Goal: Information Seeking & Learning: Learn about a topic

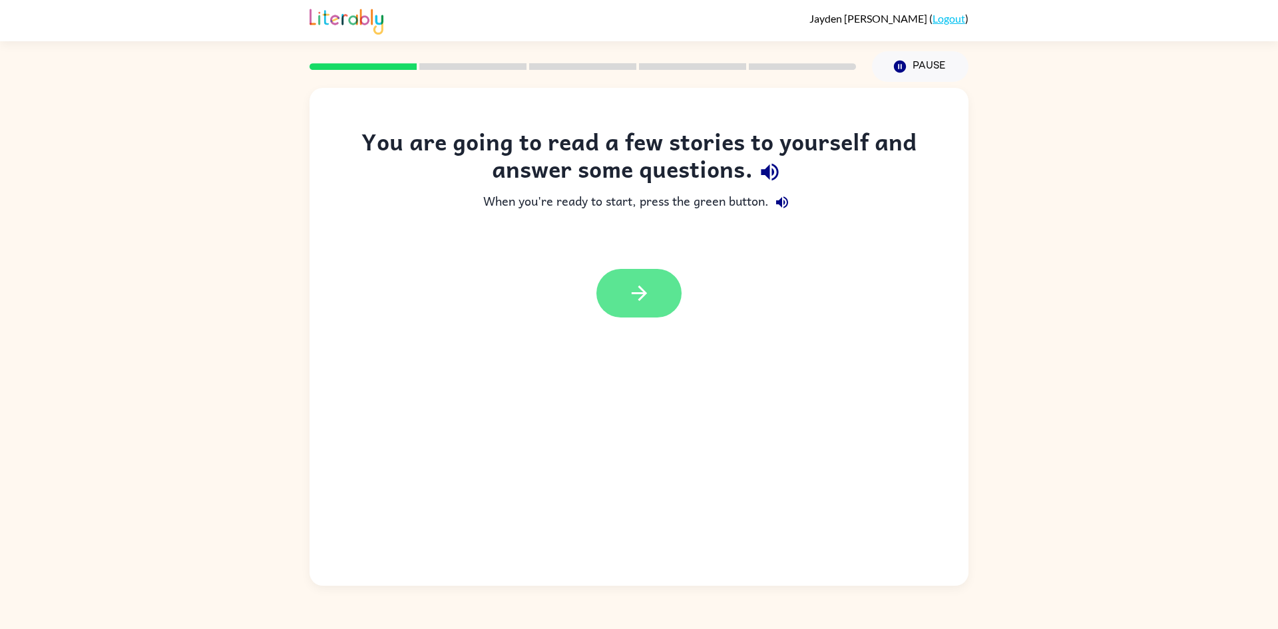
click at [646, 294] on icon "button" at bounding box center [638, 293] width 15 height 15
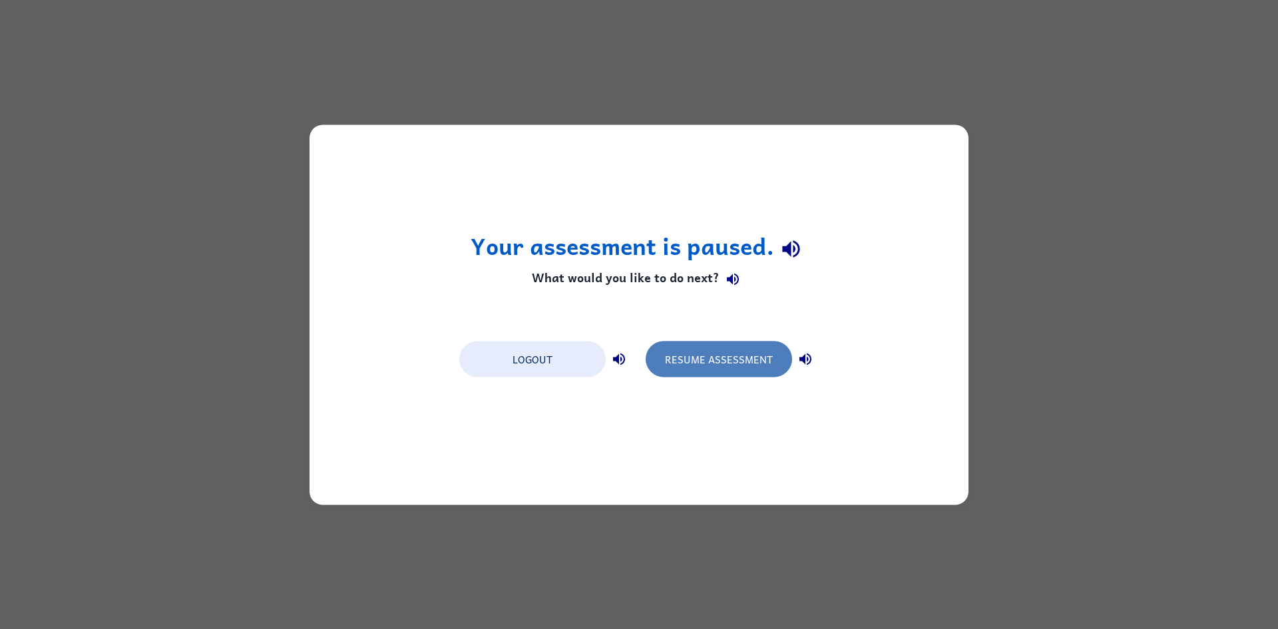
click at [678, 355] on button "Resume Assessment" at bounding box center [719, 359] width 146 height 36
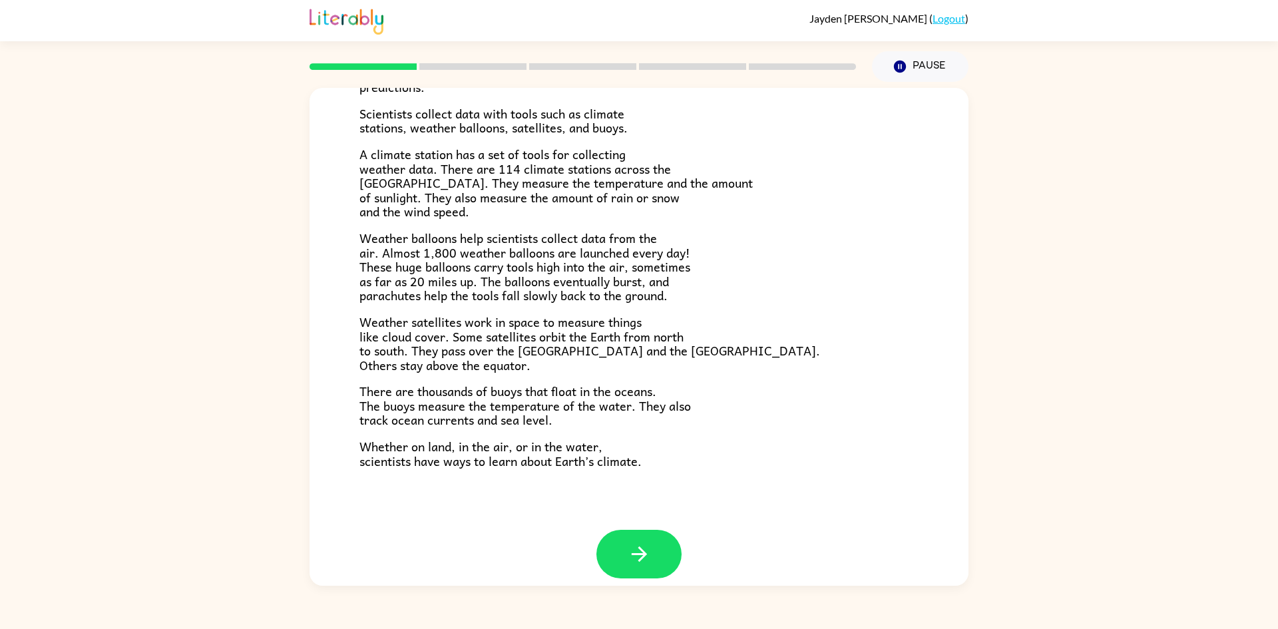
scroll to position [244, 0]
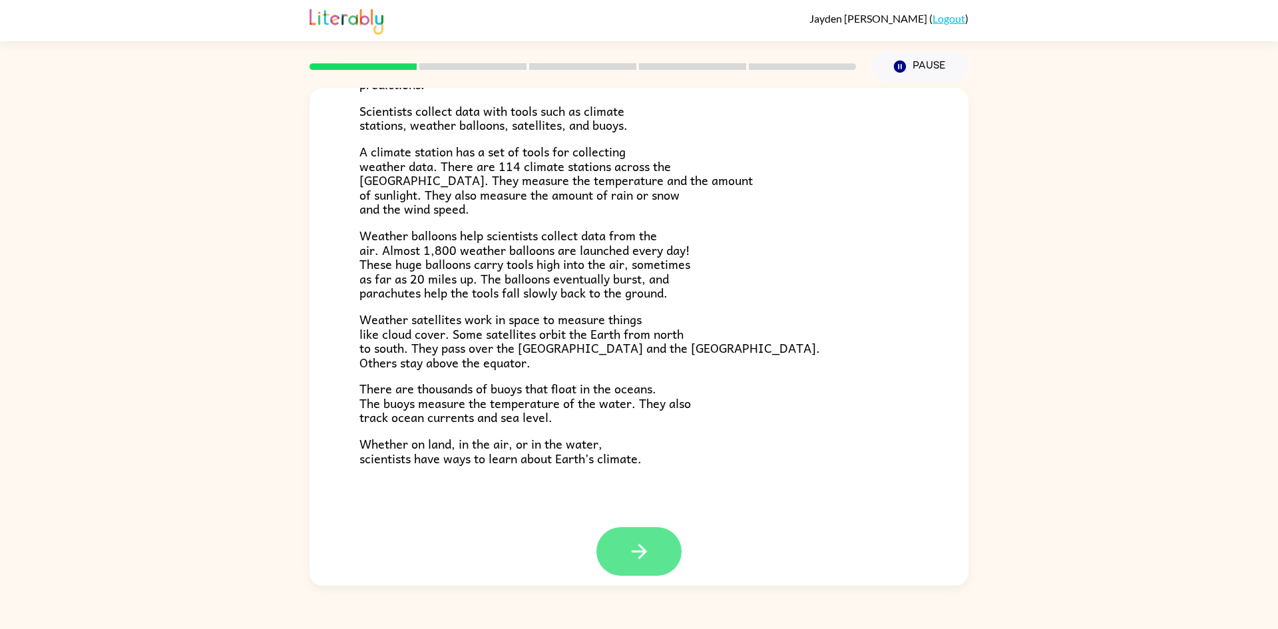
click at [642, 542] on icon "button" at bounding box center [639, 551] width 23 height 23
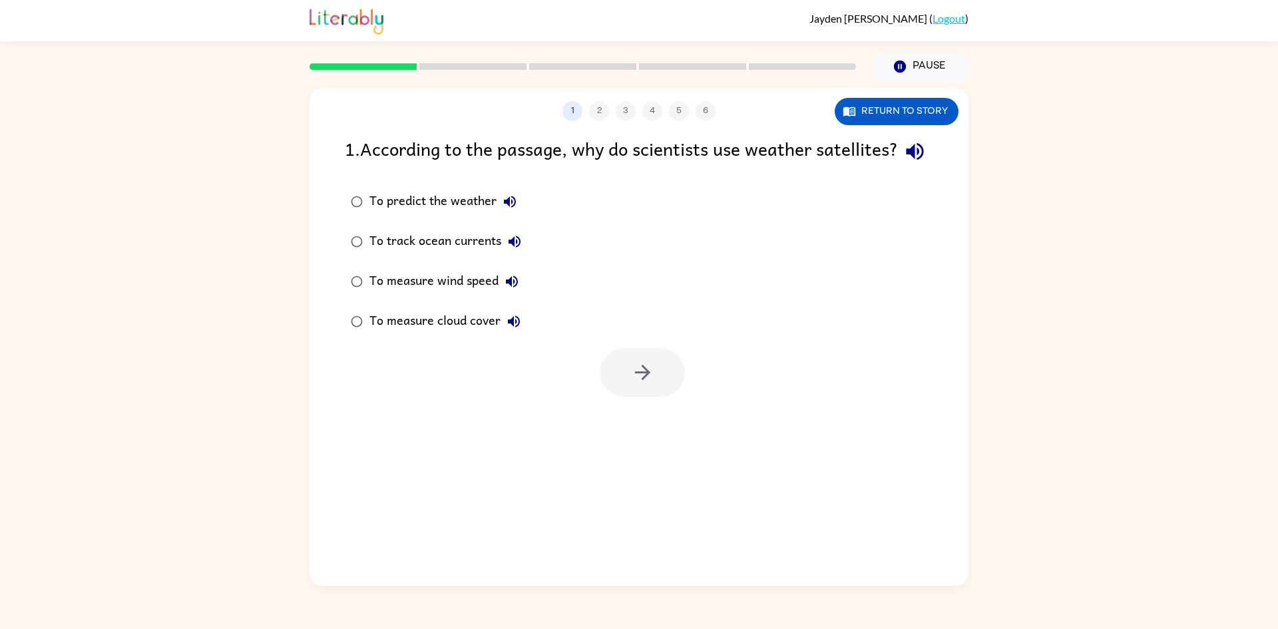
scroll to position [0, 0]
click at [622, 546] on div "1 2 3 4 5 6 Return to story 1 . According to the passage, why do scientists use…" at bounding box center [639, 337] width 659 height 498
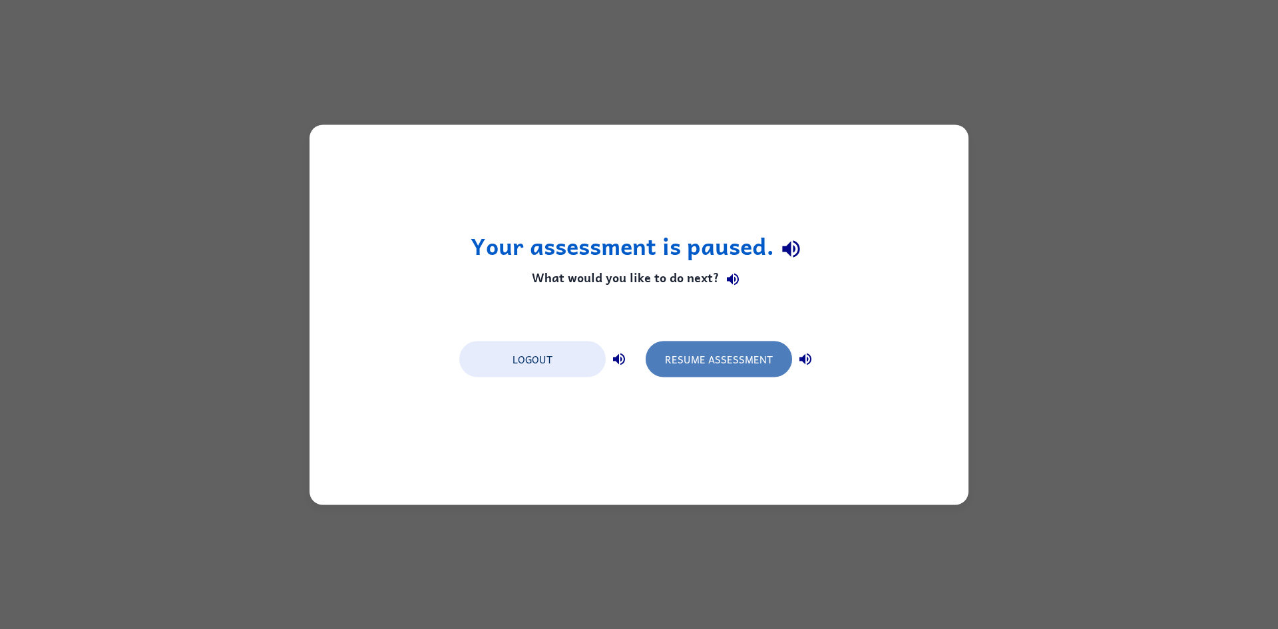
drag, startPoint x: 720, startPoint y: 369, endPoint x: 694, endPoint y: 375, distance: 26.6
click at [710, 373] on button "Resume Assessment" at bounding box center [719, 359] width 146 height 36
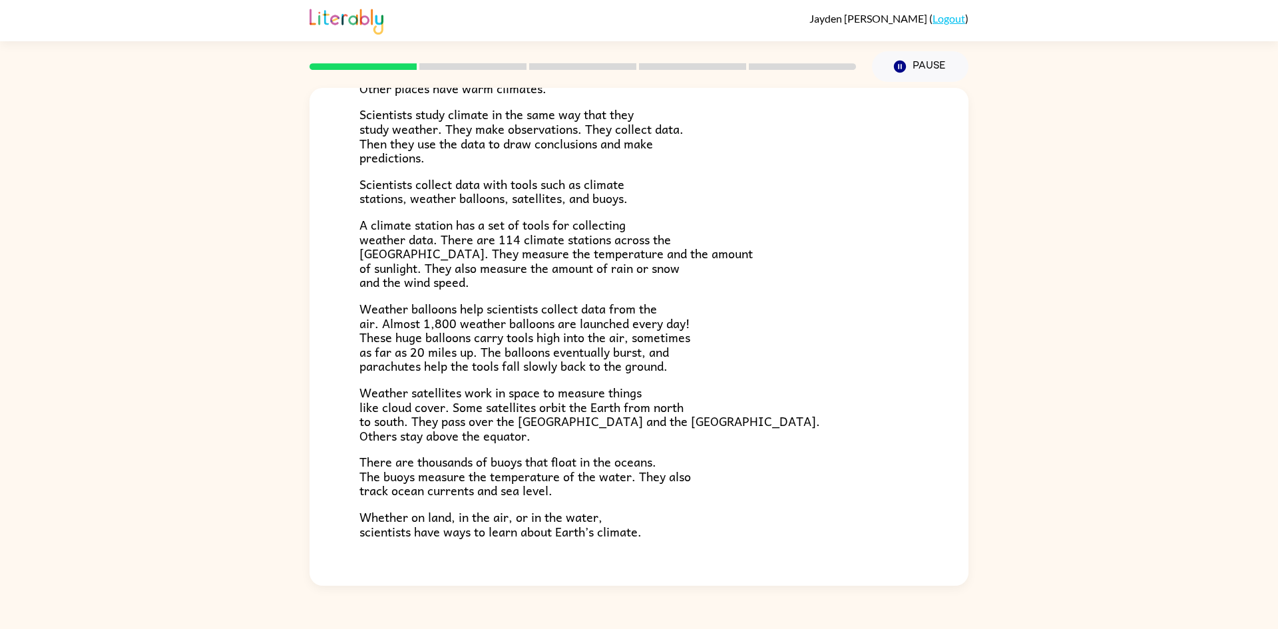
scroll to position [254, 0]
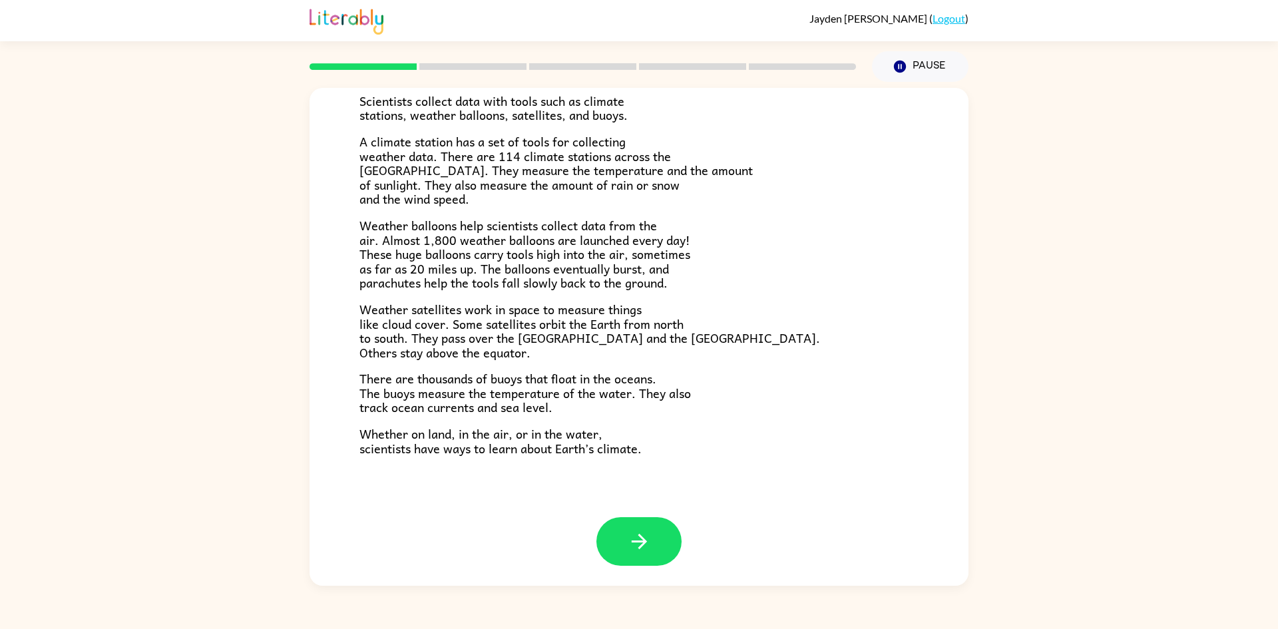
click at [642, 545] on icon "button" at bounding box center [639, 541] width 23 height 23
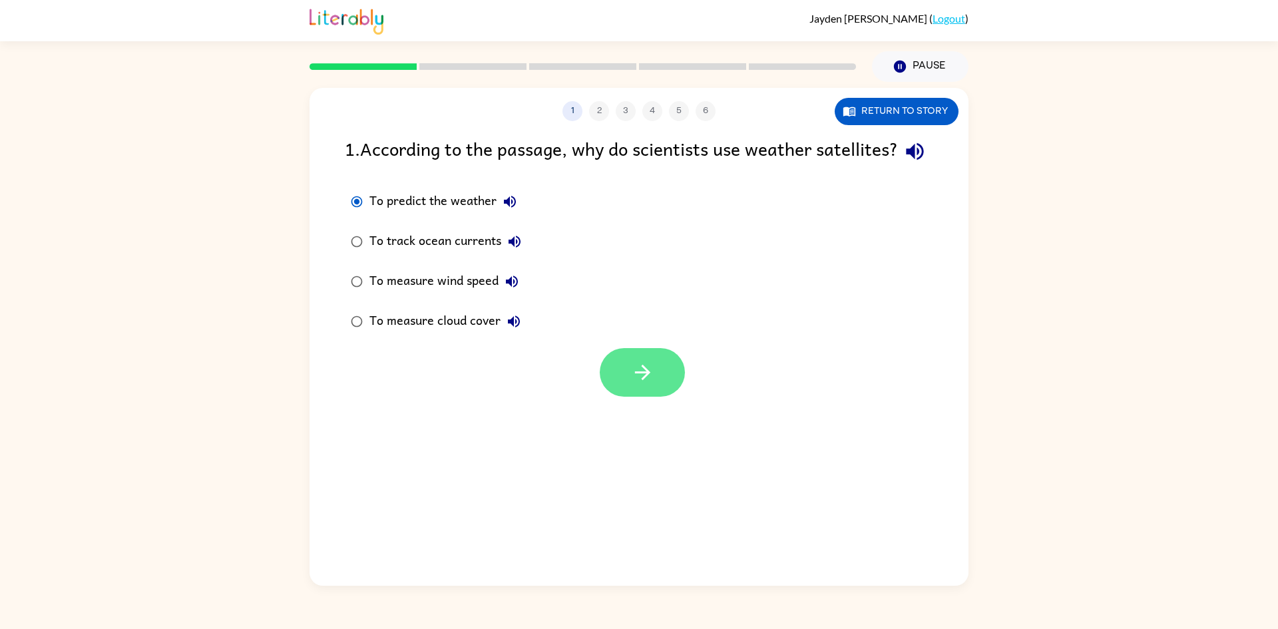
click at [676, 397] on button "button" at bounding box center [642, 372] width 85 height 49
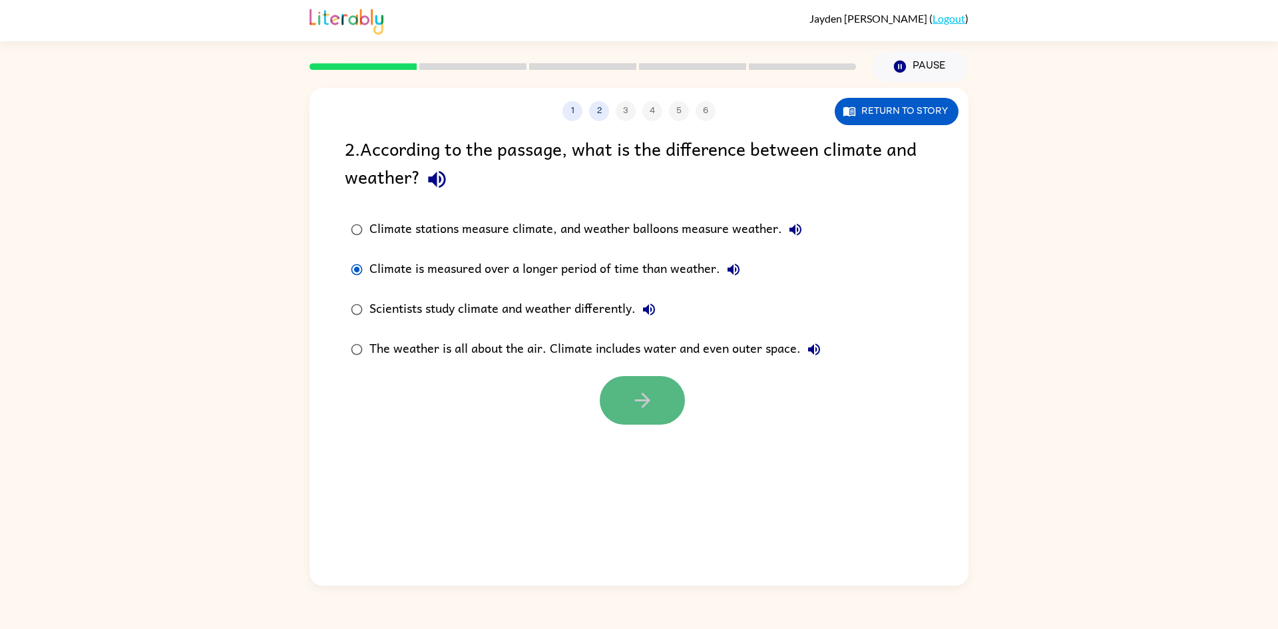
click at [631, 410] on icon "button" at bounding box center [642, 400] width 23 height 23
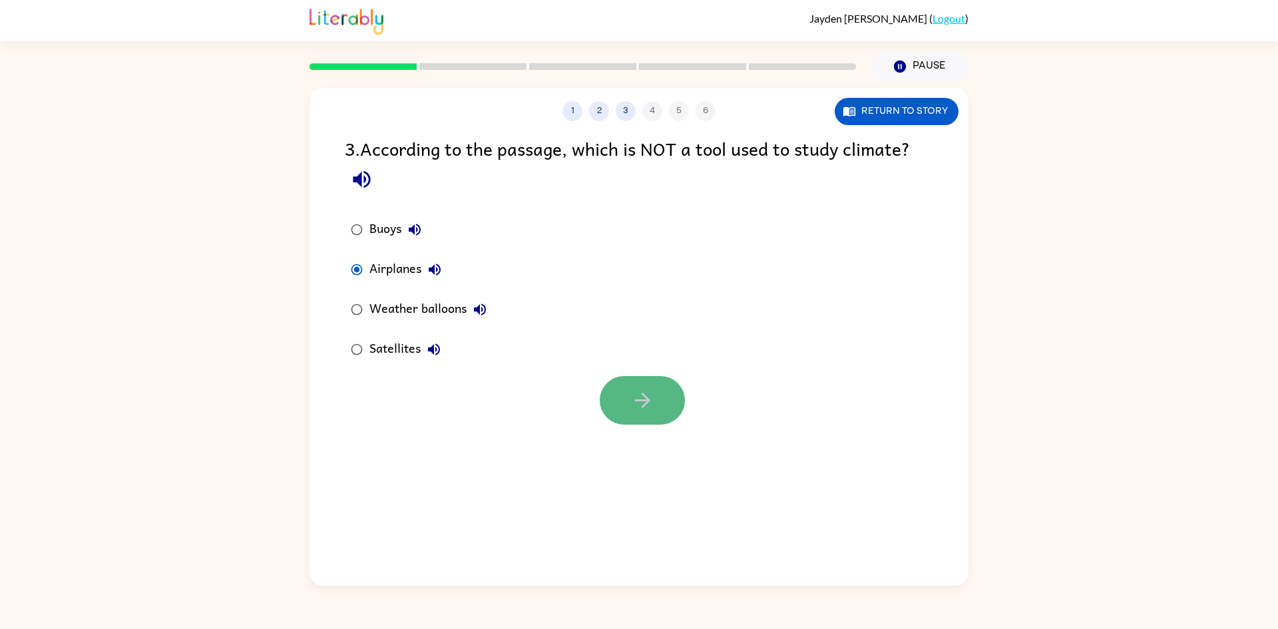
click at [644, 403] on icon "button" at bounding box center [642, 400] width 23 height 23
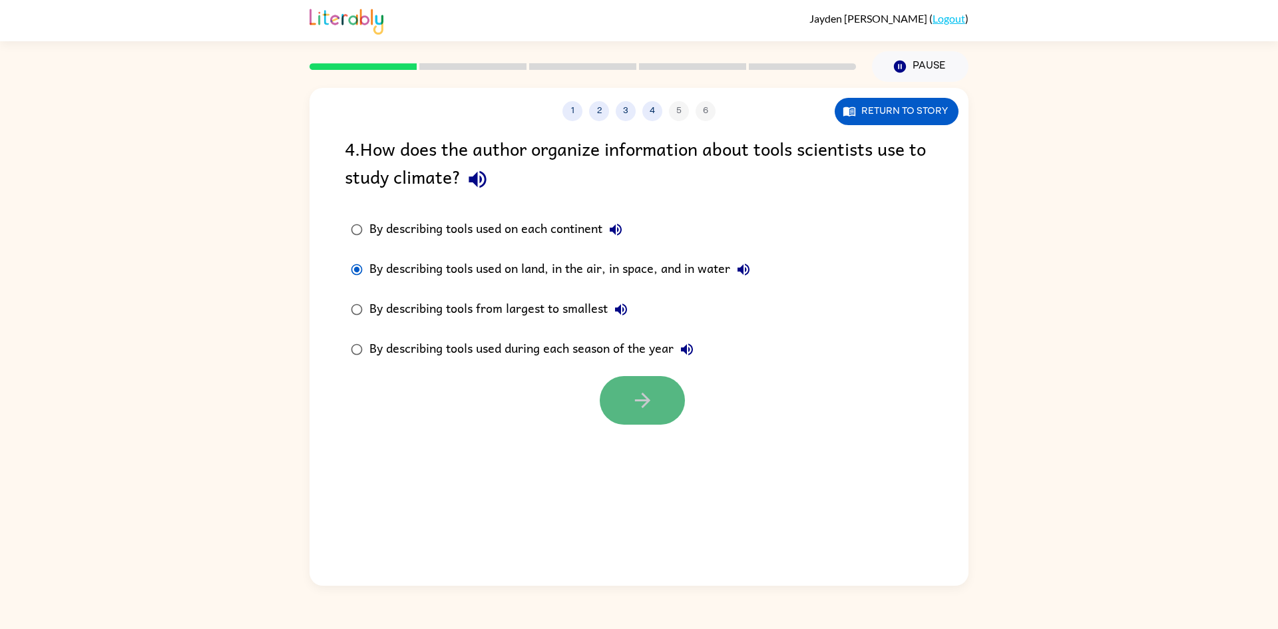
click at [646, 409] on icon "button" at bounding box center [642, 400] width 23 height 23
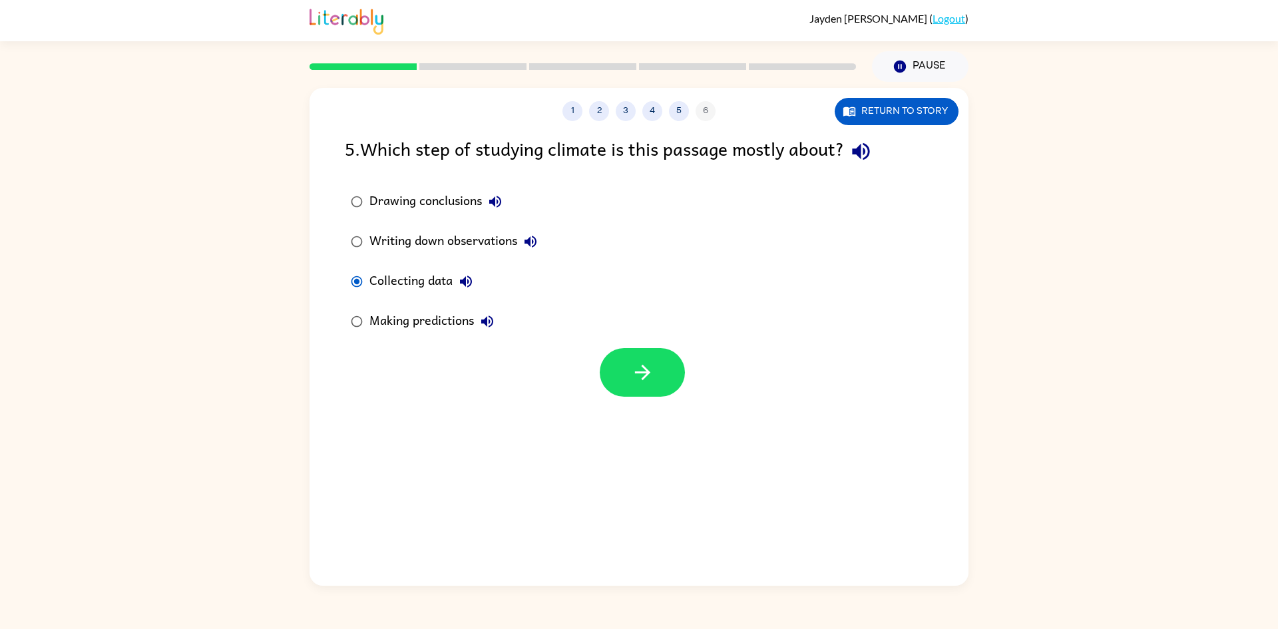
click at [361, 255] on label "Writing down observations" at bounding box center [444, 242] width 213 height 40
drag, startPoint x: 659, startPoint y: 385, endPoint x: 658, endPoint y: 377, distance: 8.0
click at [658, 377] on button "button" at bounding box center [642, 372] width 85 height 49
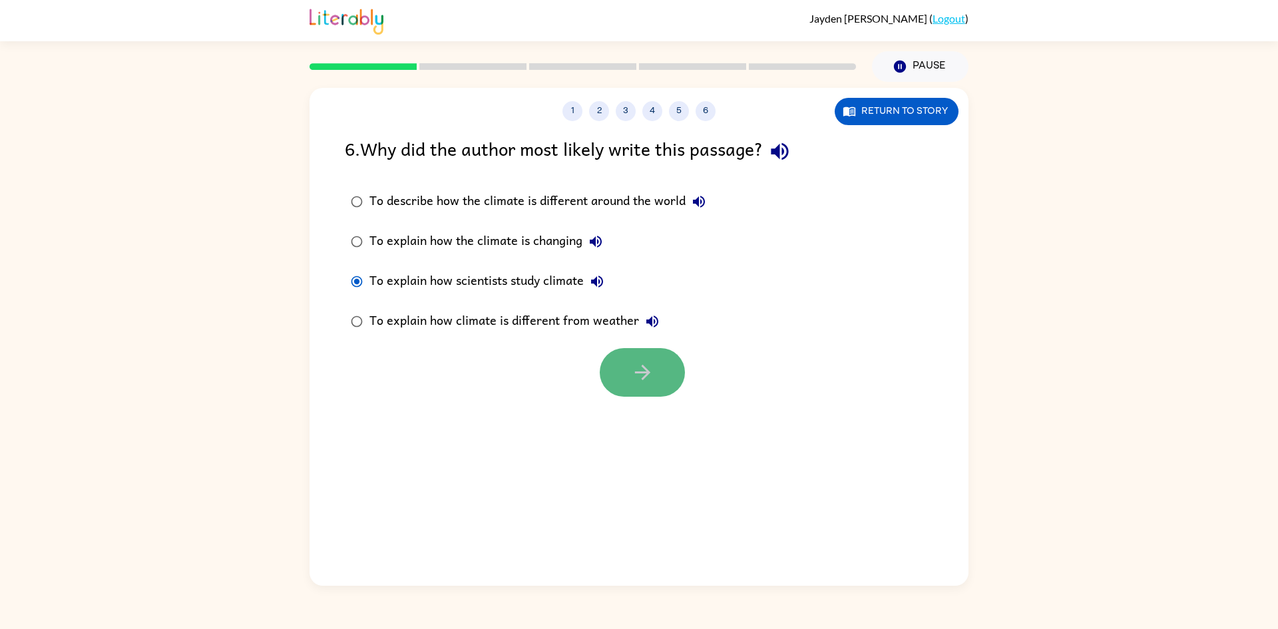
click at [653, 377] on icon "button" at bounding box center [642, 372] width 23 height 23
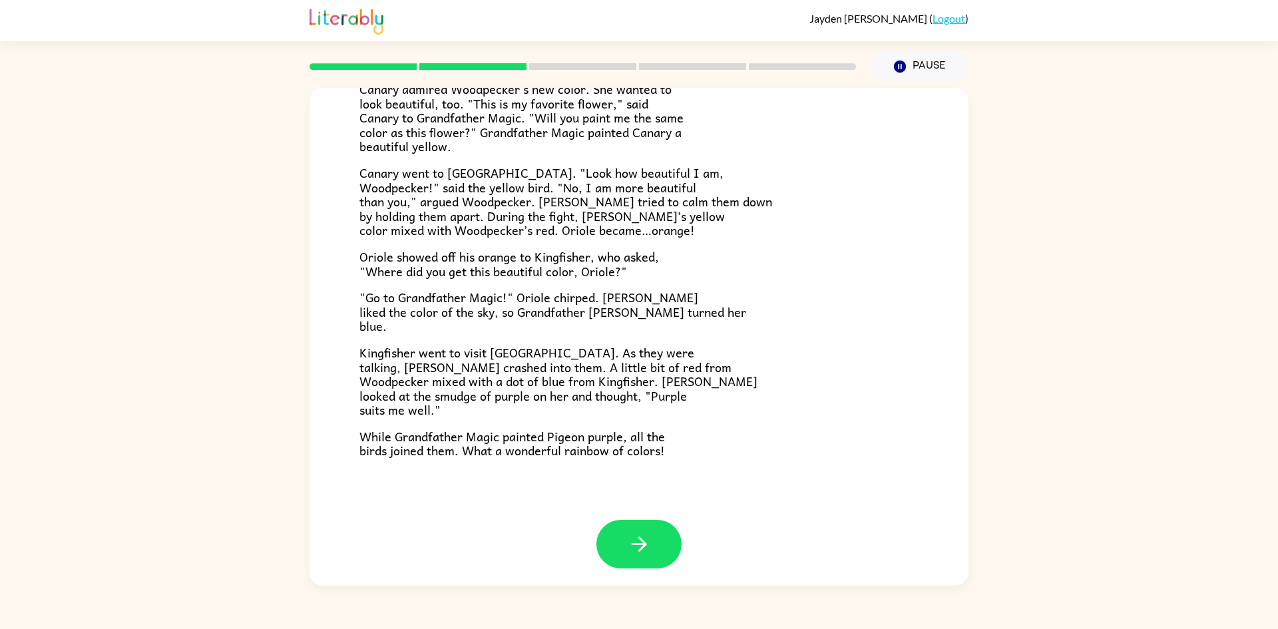
scroll to position [226, 0]
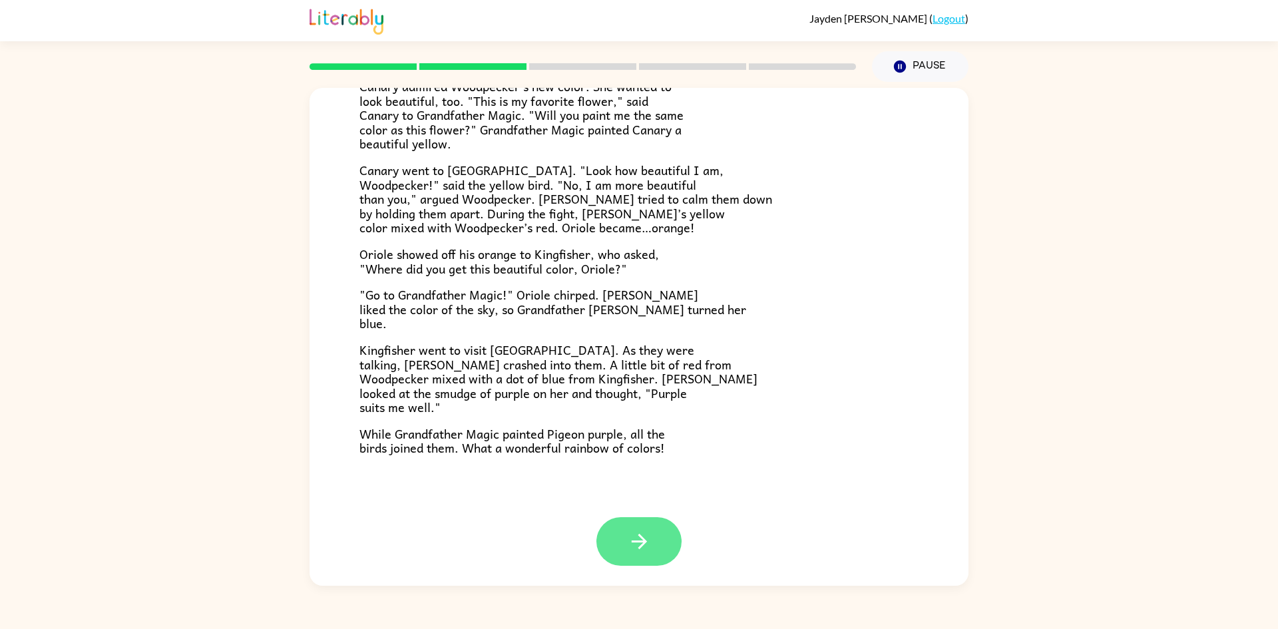
click at [658, 545] on button "button" at bounding box center [638, 541] width 85 height 49
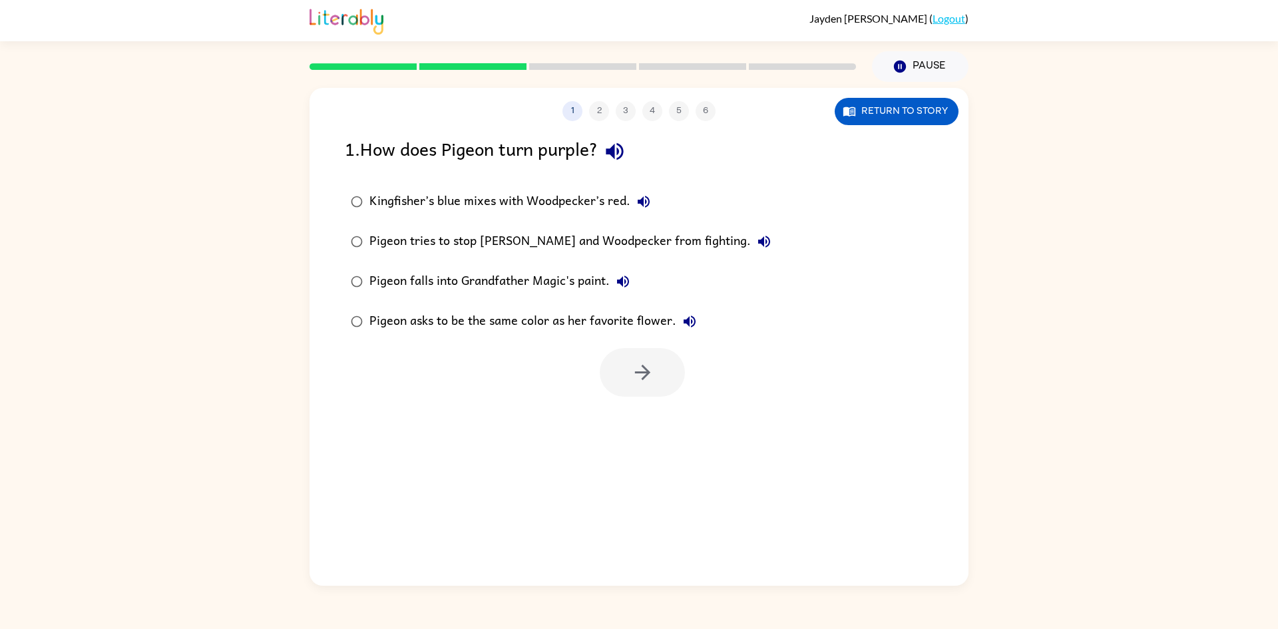
scroll to position [0, 0]
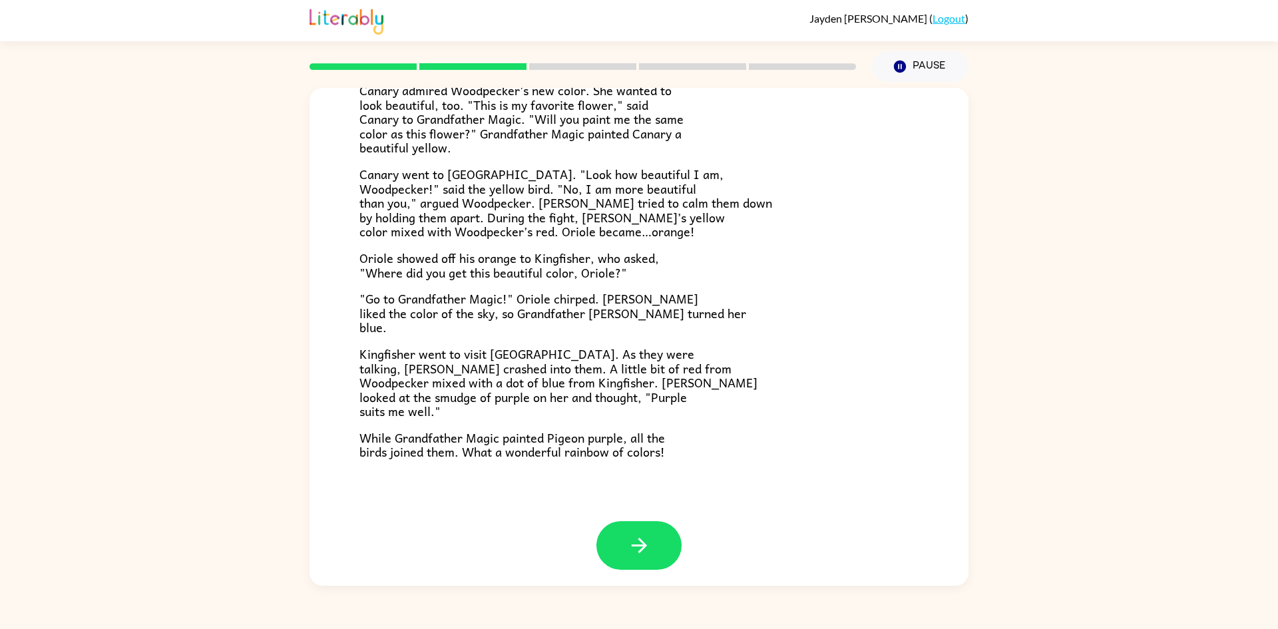
scroll to position [226, 0]
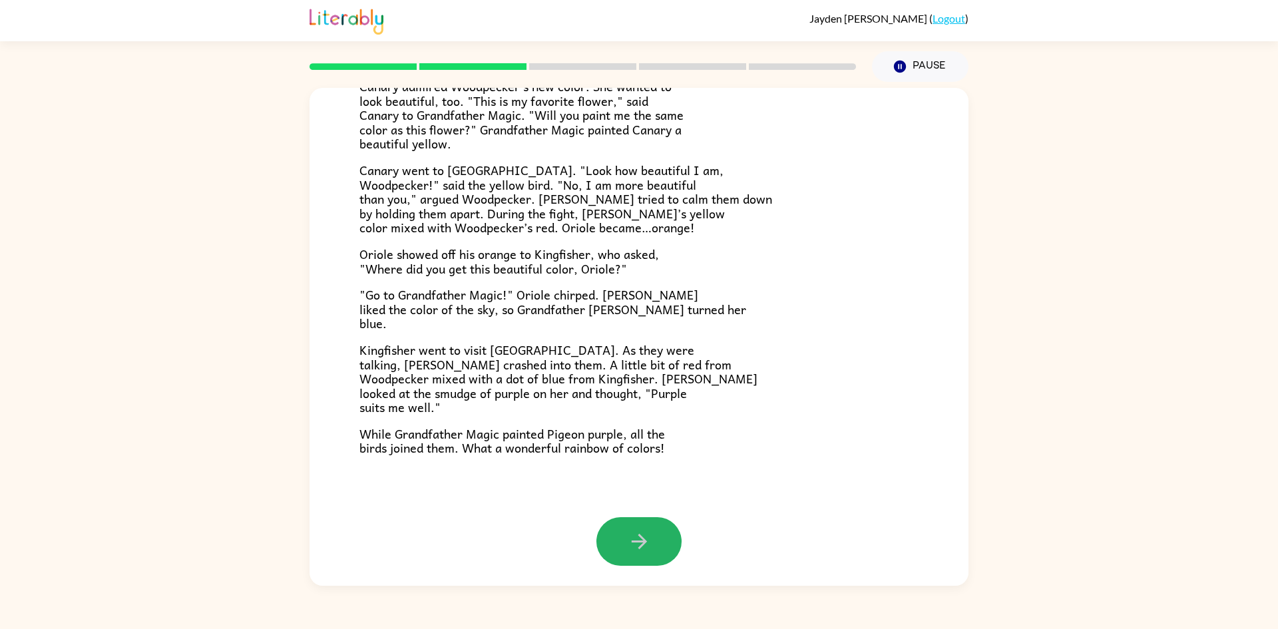
click at [657, 535] on button "button" at bounding box center [638, 541] width 85 height 49
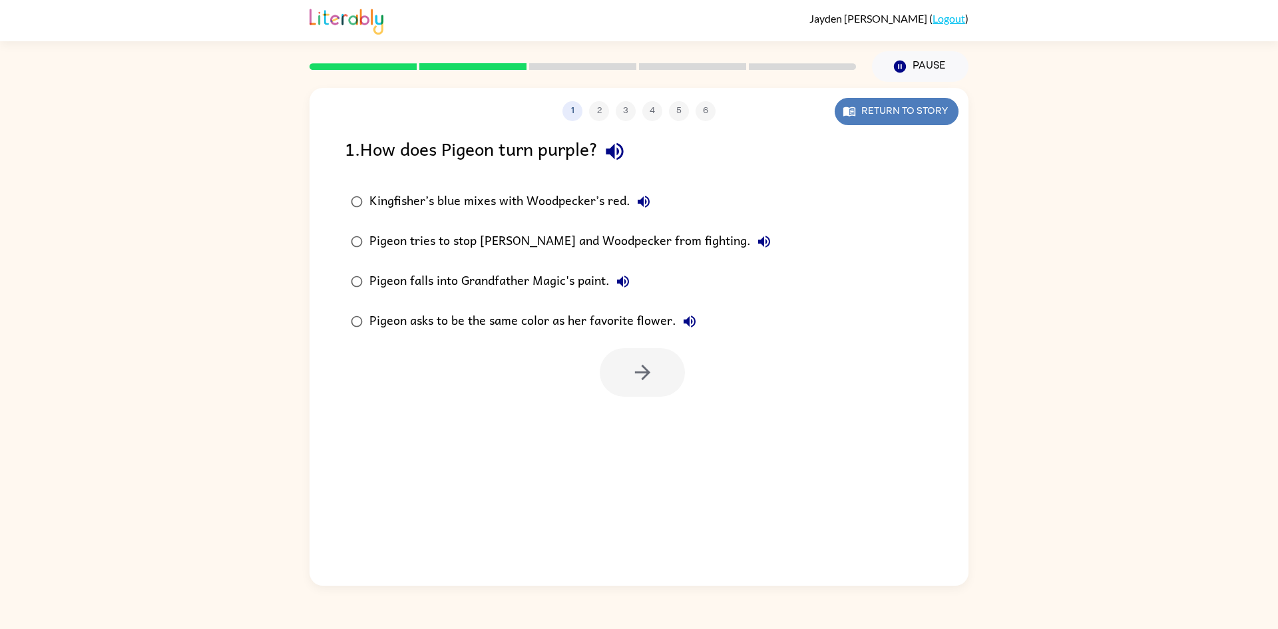
click at [854, 112] on icon "button" at bounding box center [849, 111] width 13 height 13
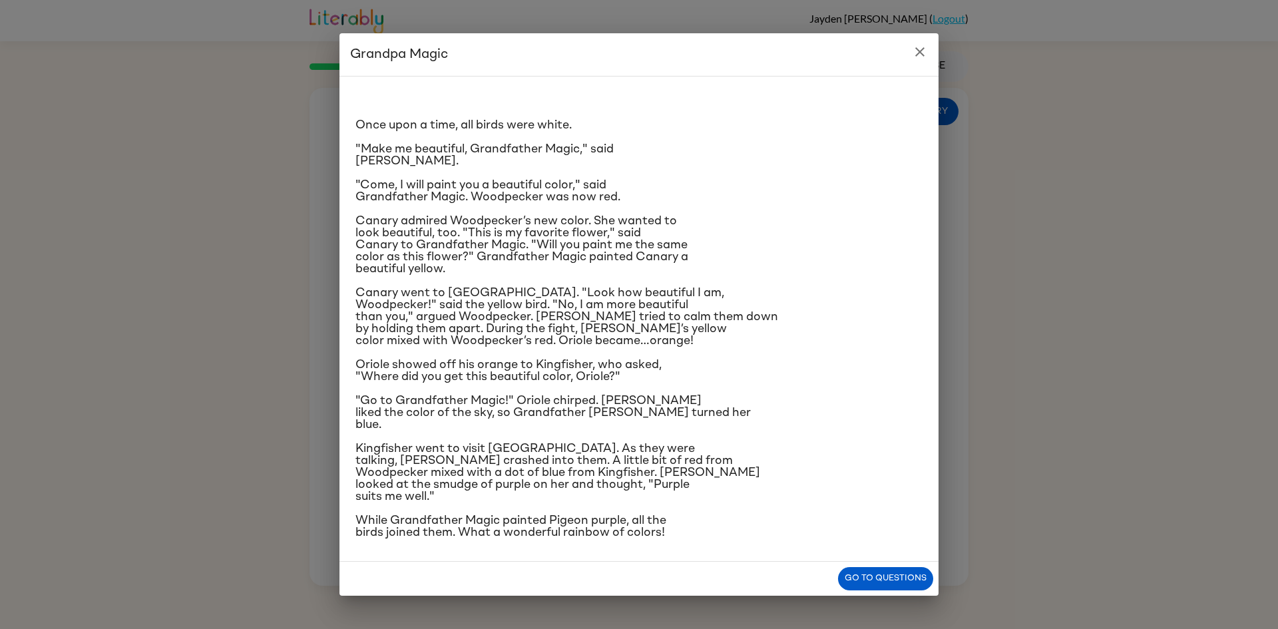
drag, startPoint x: 867, startPoint y: 571, endPoint x: 874, endPoint y: 557, distance: 16.4
click at [869, 539] on div "Grandpa Magic Once upon a time, all birds were white. "Make me beautiful, Grand…" at bounding box center [639, 314] width 599 height 563
drag, startPoint x: 875, startPoint y: 582, endPoint x: 883, endPoint y: 566, distance: 17.9
click at [879, 571] on button "Go to questions" at bounding box center [885, 578] width 95 height 23
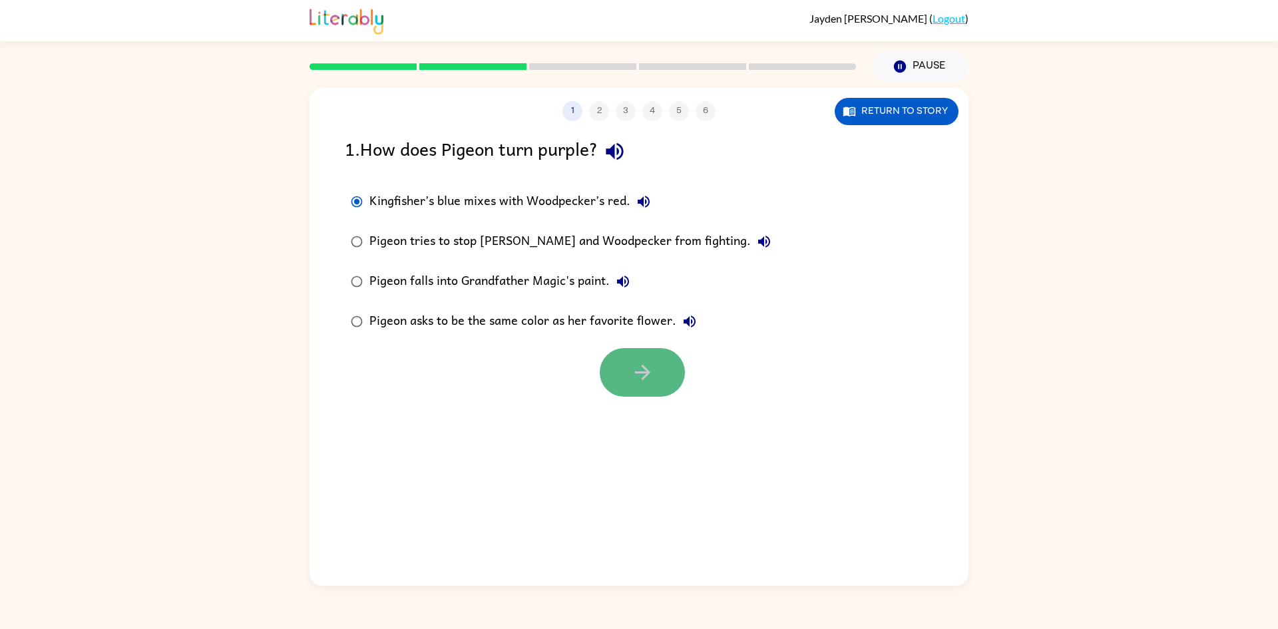
click at [644, 377] on icon "button" at bounding box center [641, 372] width 15 height 15
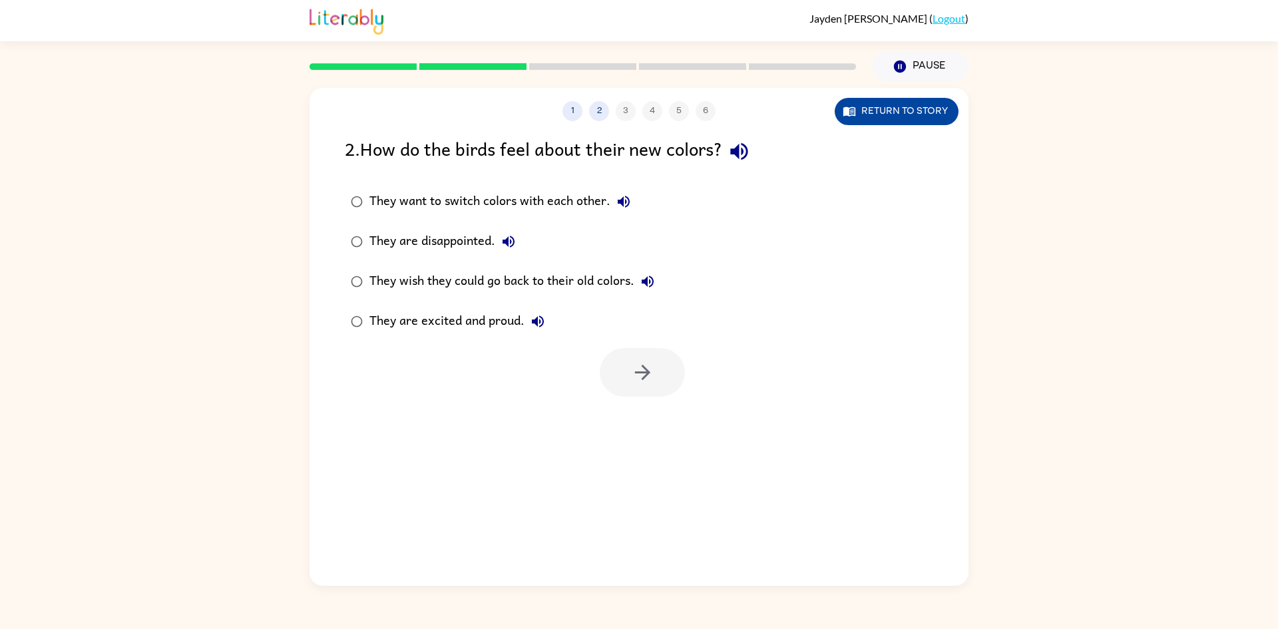
click at [881, 108] on button "Return to story" at bounding box center [897, 111] width 124 height 27
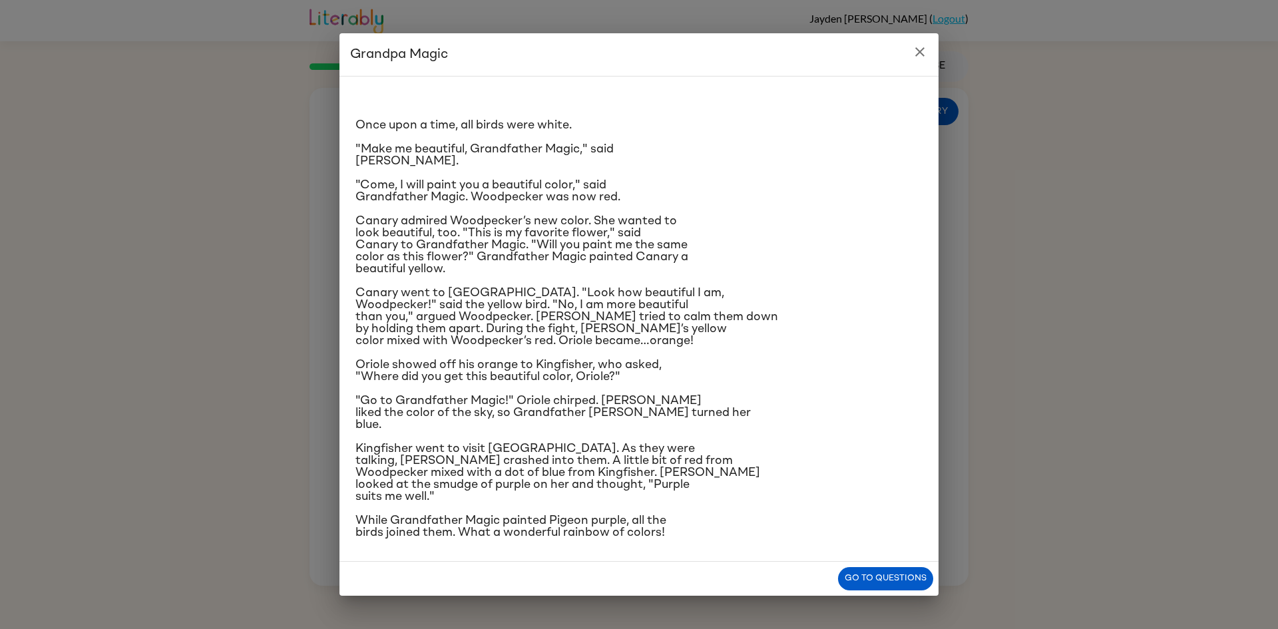
drag, startPoint x: 902, startPoint y: 602, endPoint x: 901, endPoint y: 594, distance: 7.4
click at [901, 594] on div "Grandpa Magic Once upon a time, all birds were white. "Make me beautiful, Grand…" at bounding box center [639, 314] width 1278 height 629
click at [899, 588] on div "Jayden Byrd ( Logout ) Pause Pause 1 2 3 4 5 6 Return to story 2 . How do the b…" at bounding box center [639, 314] width 1278 height 629
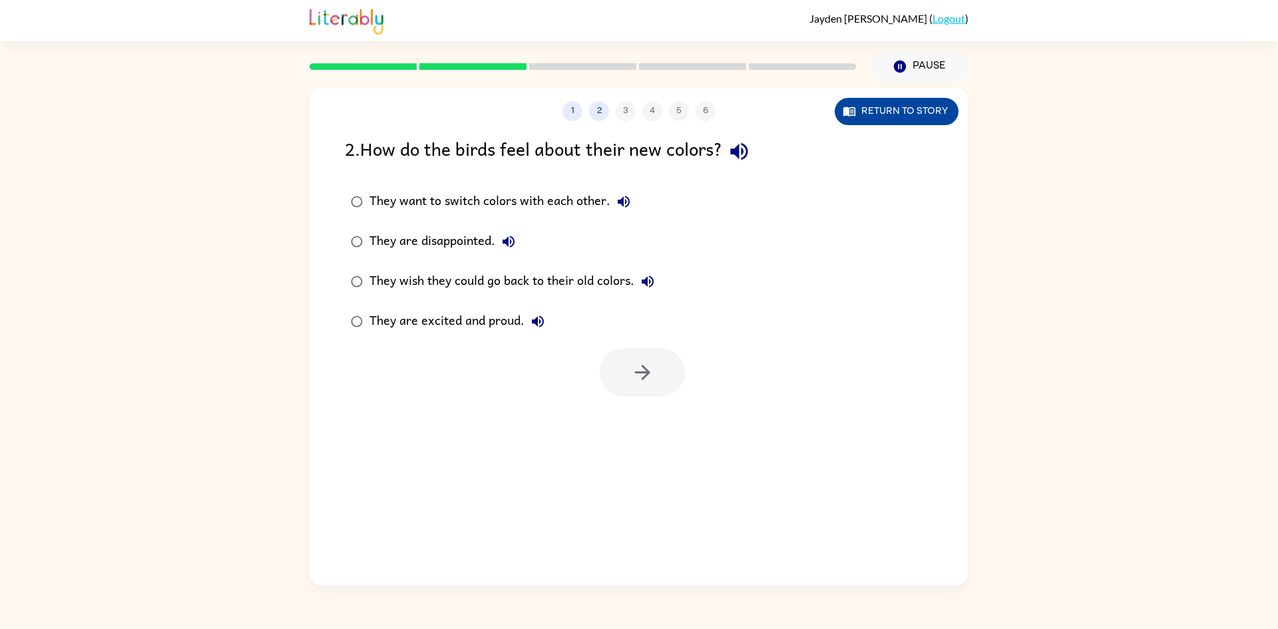
click at [889, 113] on button "Return to story" at bounding box center [897, 111] width 124 height 27
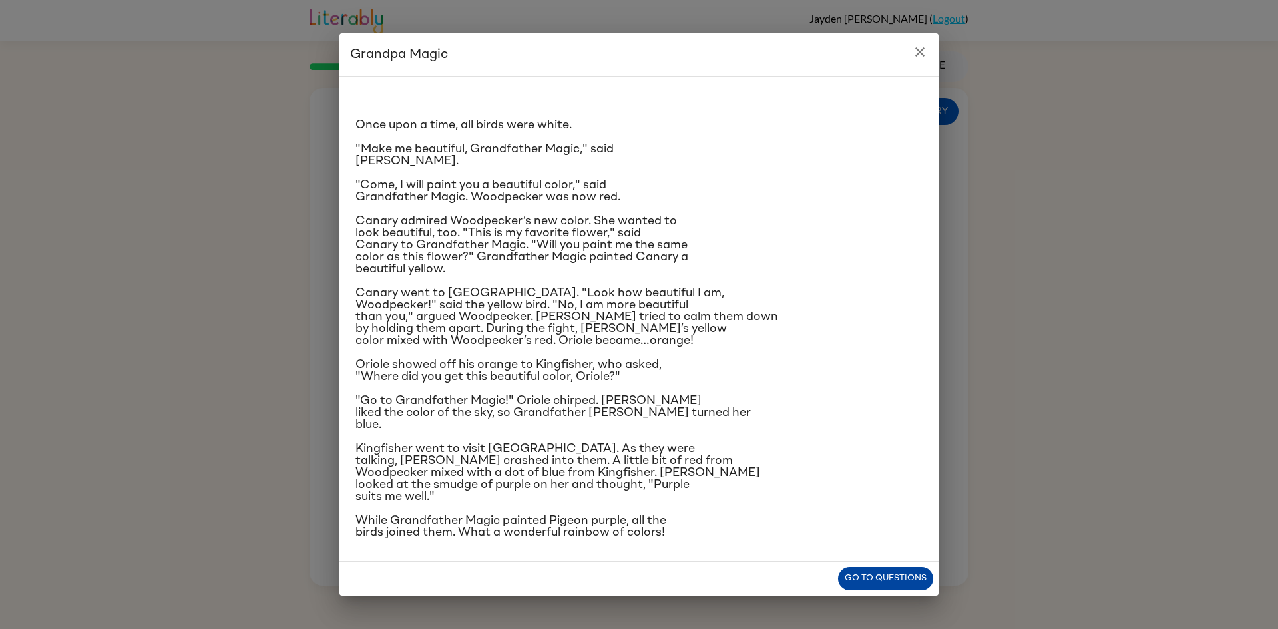
click at [873, 573] on button "Go to questions" at bounding box center [885, 578] width 95 height 23
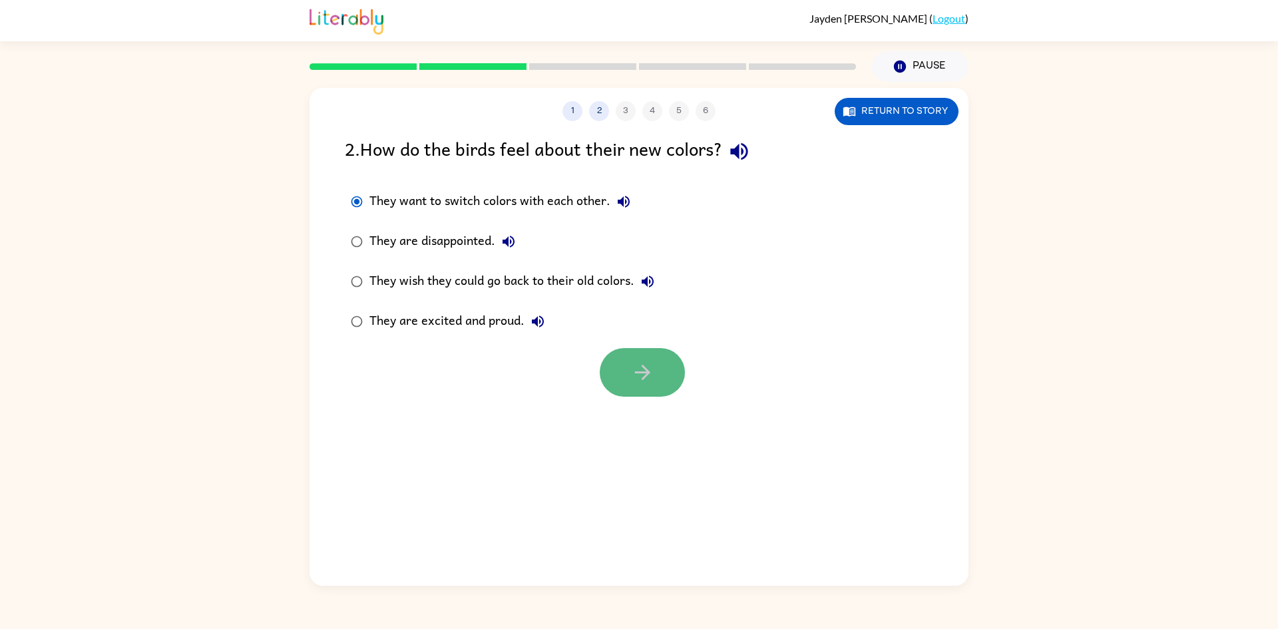
click at [638, 357] on button "button" at bounding box center [642, 372] width 85 height 49
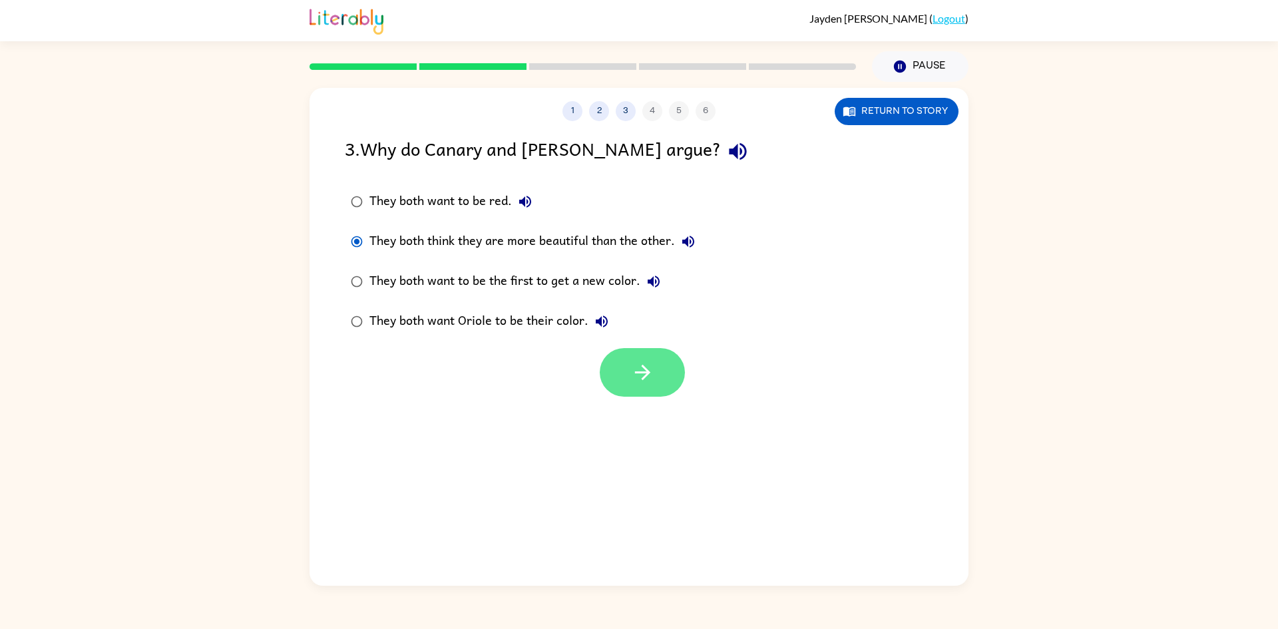
click at [657, 363] on button "button" at bounding box center [642, 372] width 85 height 49
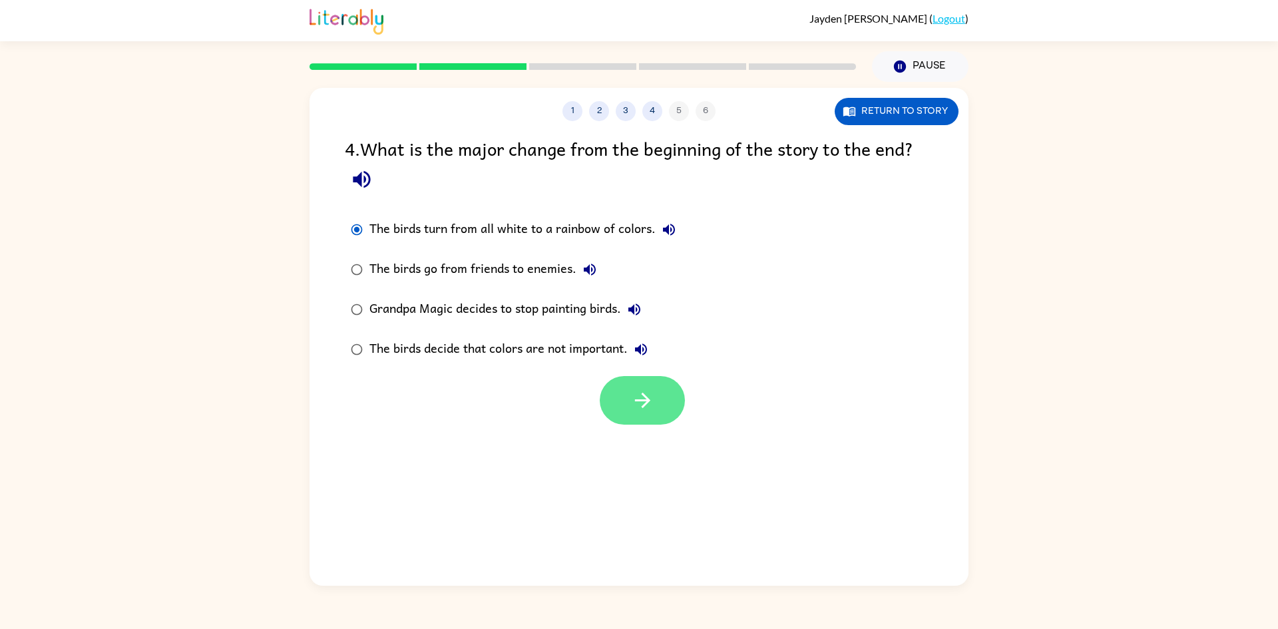
click at [642, 393] on icon "button" at bounding box center [641, 400] width 15 height 15
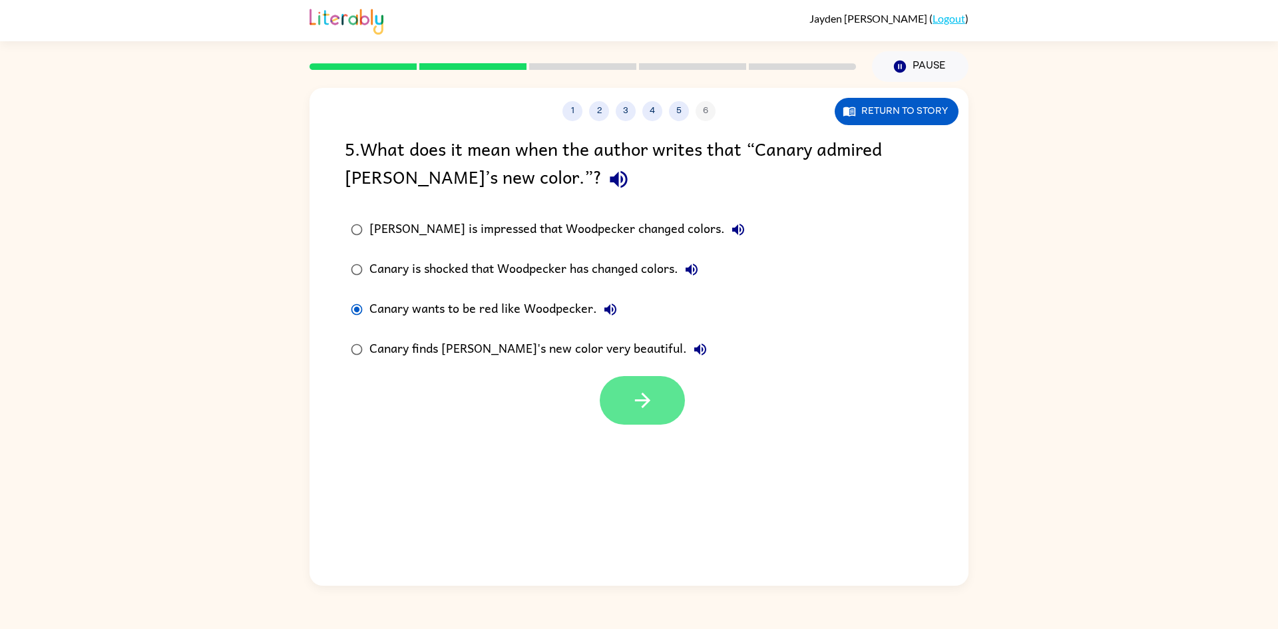
click at [630, 411] on button "button" at bounding box center [642, 400] width 85 height 49
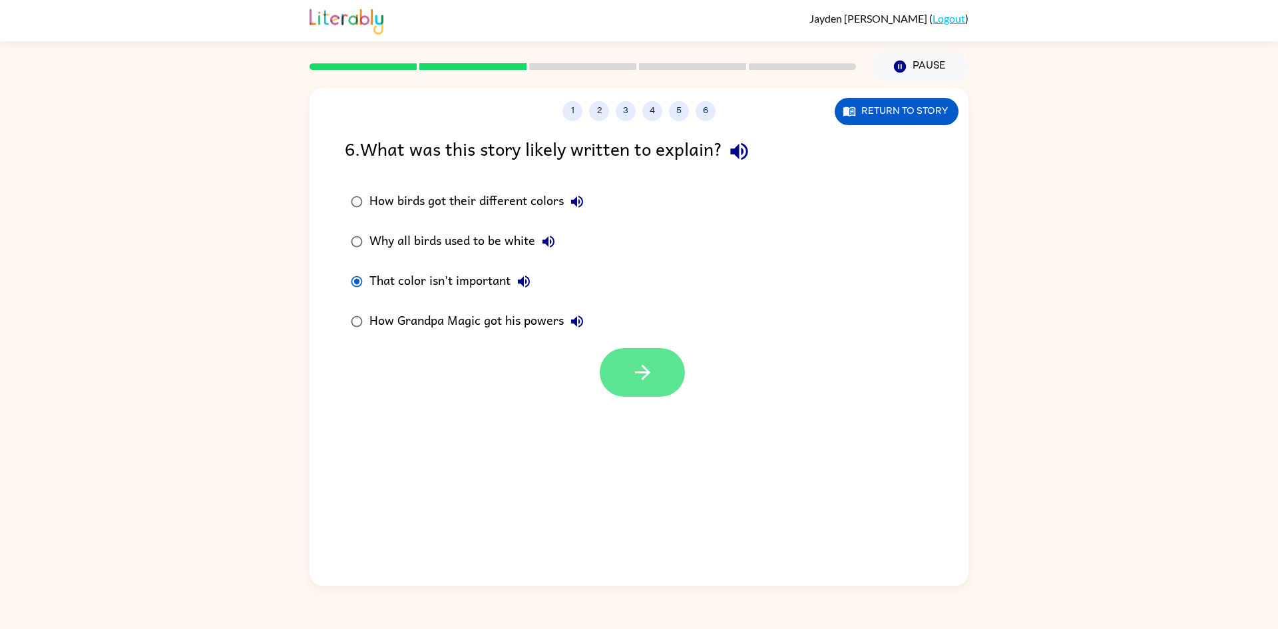
click at [640, 367] on icon "button" at bounding box center [642, 372] width 23 height 23
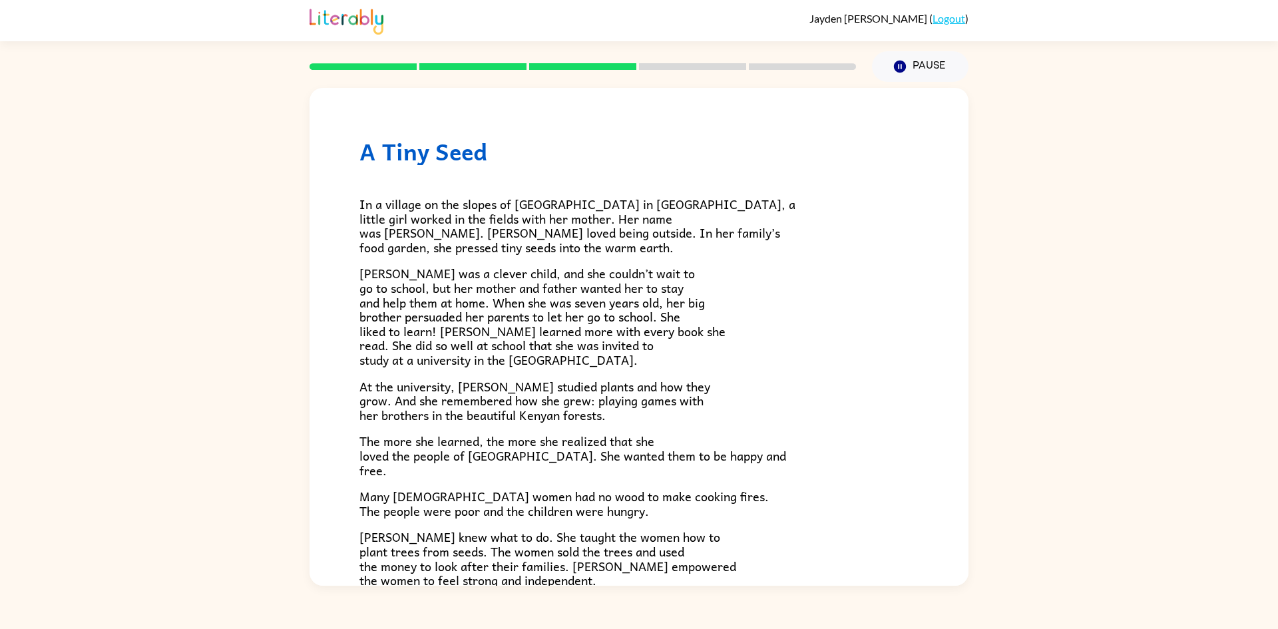
drag, startPoint x: 920, startPoint y: 475, endPoint x: 931, endPoint y: 480, distance: 12.5
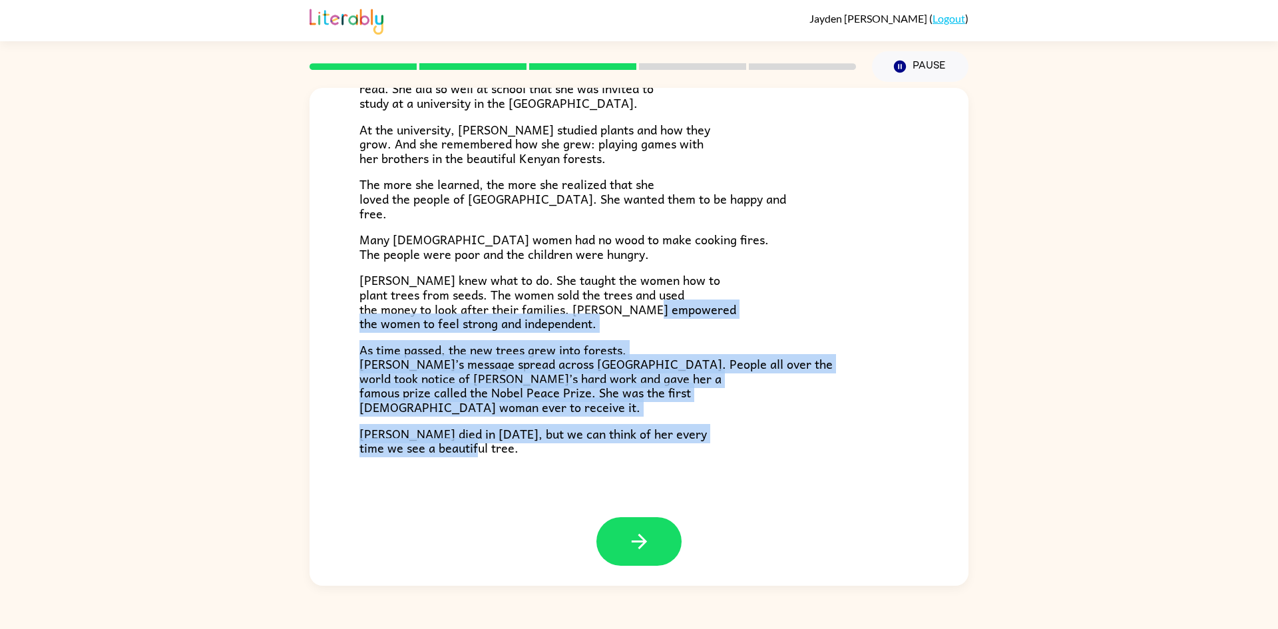
drag, startPoint x: 931, startPoint y: 480, endPoint x: 839, endPoint y: 644, distance: 187.8
click at [839, 628] on html "Jayden Byrd ( Logout ) Pause Pause A Tiny Seed In a village on the slopes of Mo…" at bounding box center [639, 314] width 1278 height 629
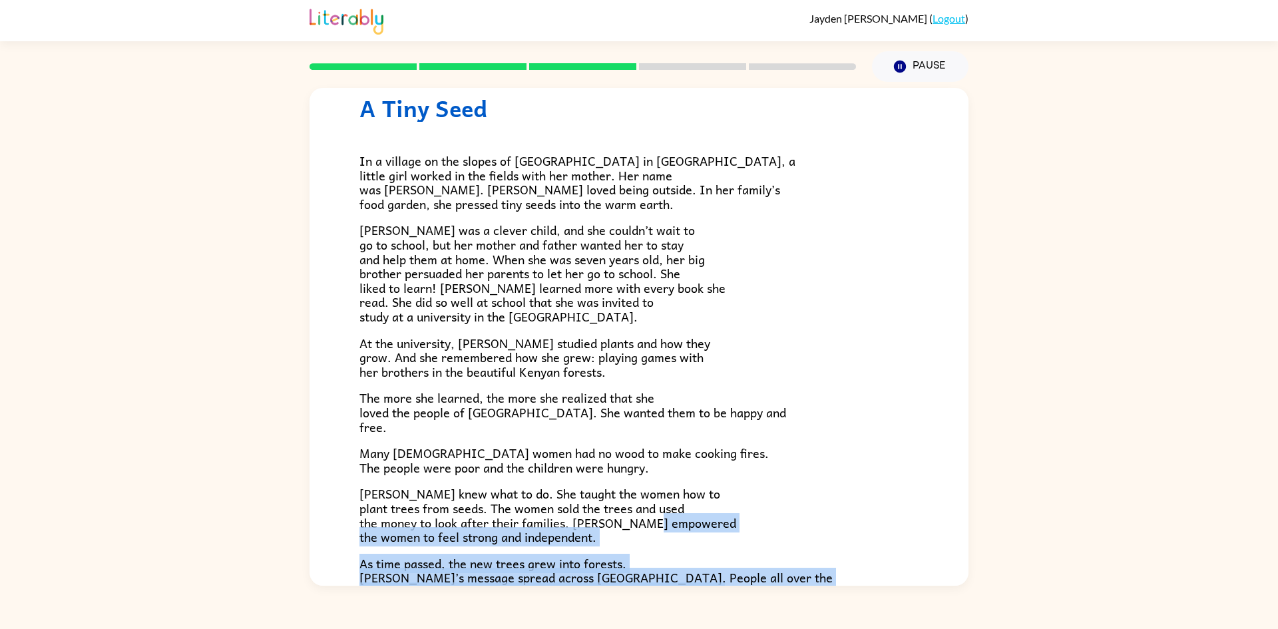
scroll to position [0, 0]
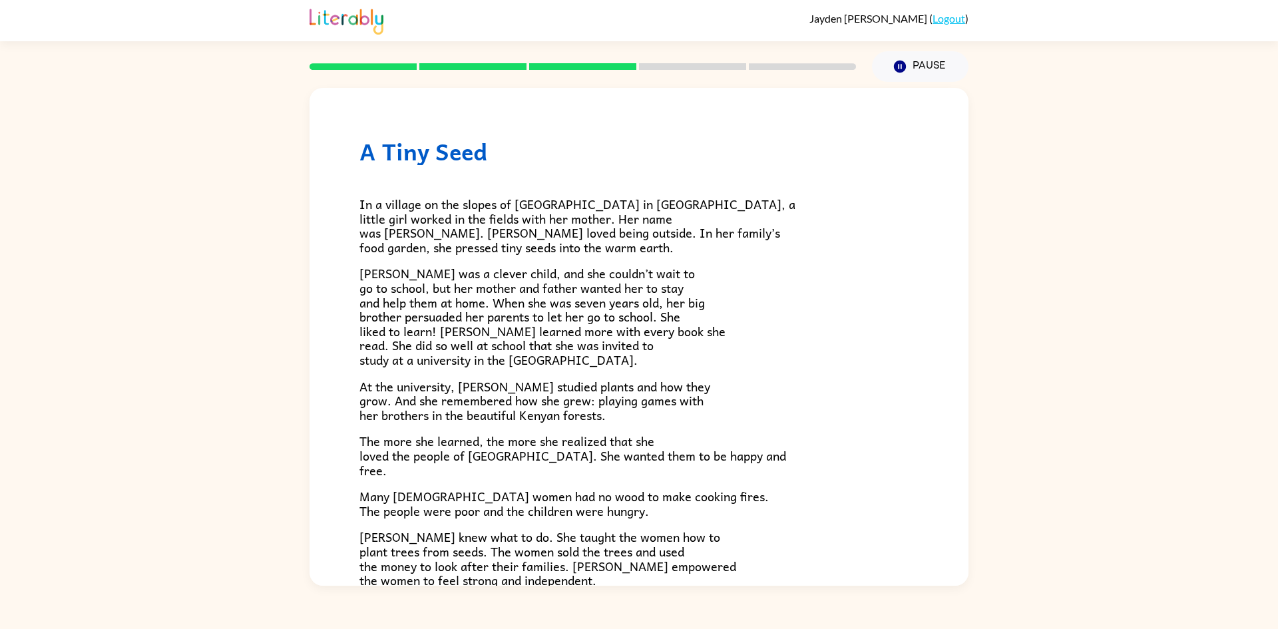
click at [851, 395] on p "At the university, Wangari studied plants and how they grow. And she remembered…" at bounding box center [638, 400] width 559 height 43
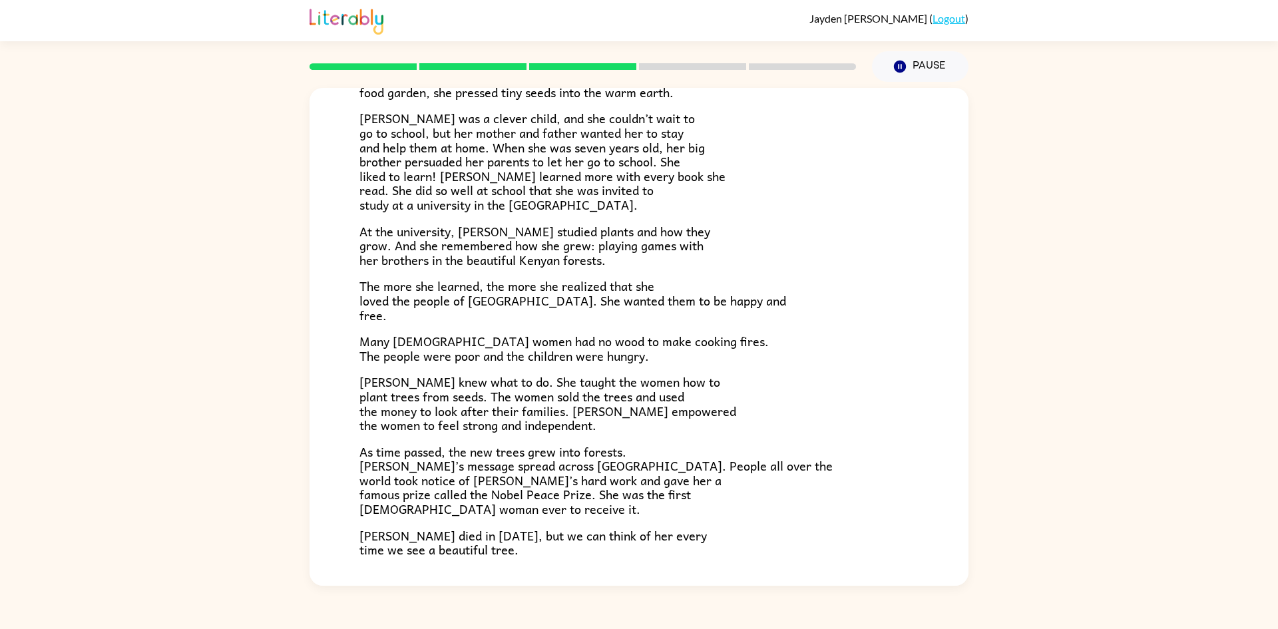
click at [808, 423] on p "Wangari knew what to do. She taught the women how to plant trees from seeds. Th…" at bounding box center [638, 403] width 559 height 57
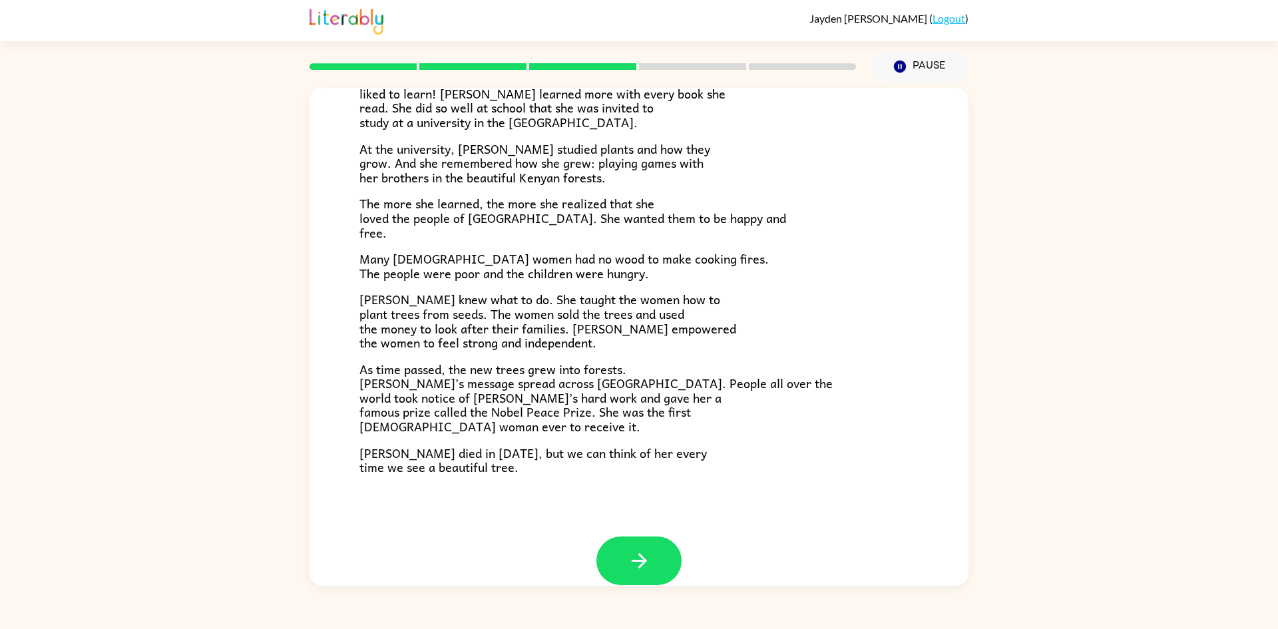
scroll to position [235, 0]
drag, startPoint x: 342, startPoint y: 369, endPoint x: 242, endPoint y: 336, distance: 105.5
click at [242, 336] on div "A Tiny Seed In a village on the slopes of Mount Kenya in Africa, a little girl …" at bounding box center [639, 334] width 1278 height 504
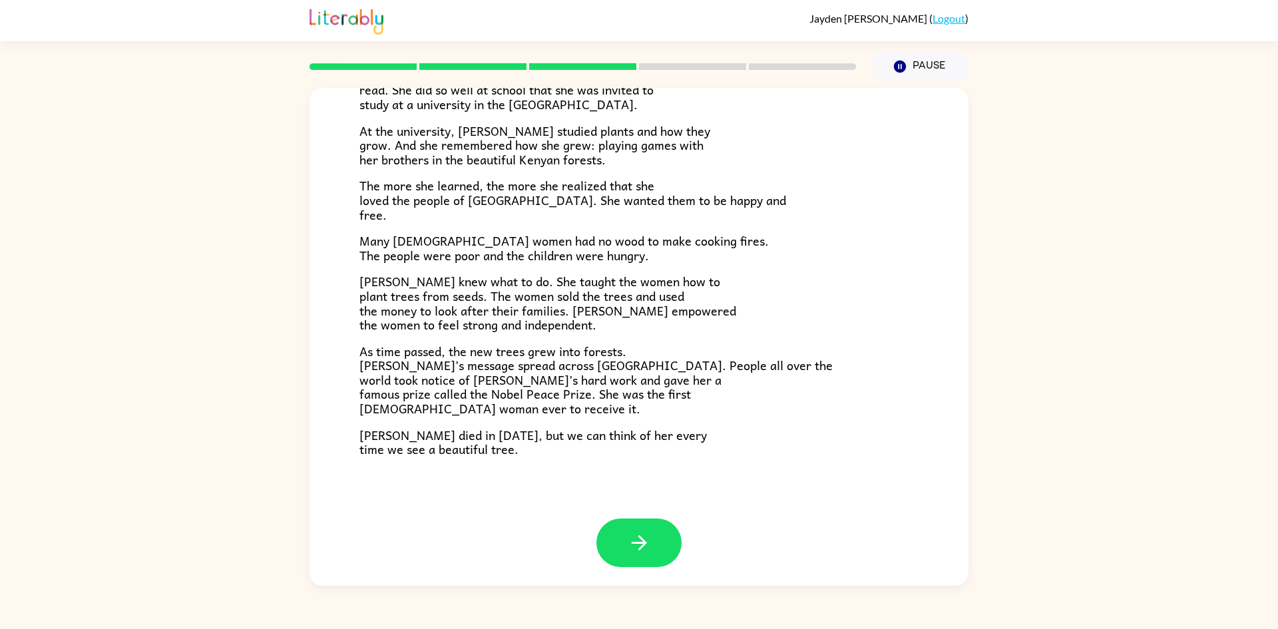
scroll to position [257, 0]
click at [575, 374] on span "As time passed, the new trees grew into forests. Wangari’s message spread acros…" at bounding box center [595, 378] width 473 height 77
click at [650, 553] on button "button" at bounding box center [638, 541] width 85 height 49
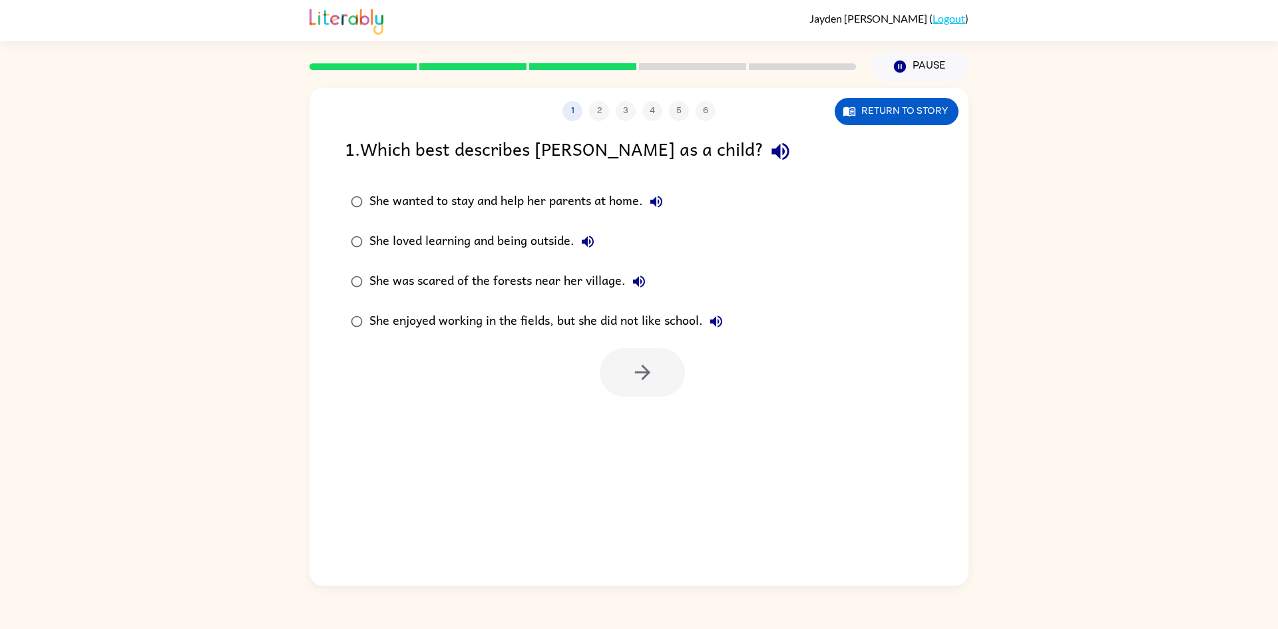
click at [374, 252] on div "She loved learning and being outside." at bounding box center [485, 241] width 232 height 27
click at [648, 373] on icon "button" at bounding box center [641, 372] width 15 height 15
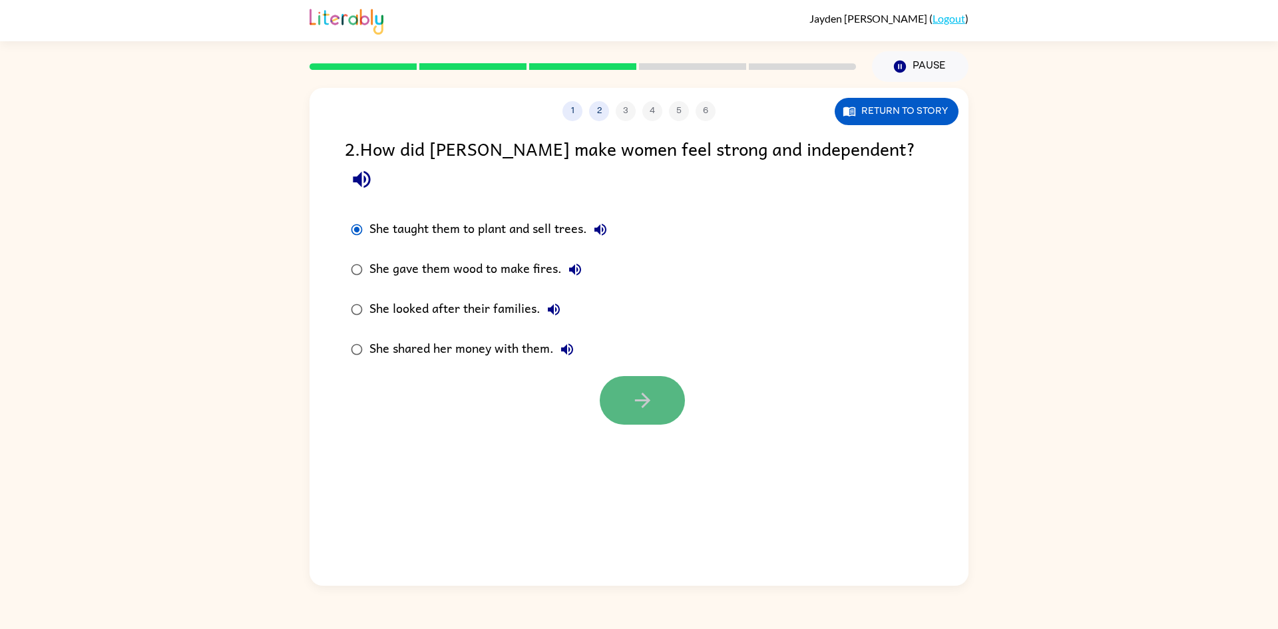
click at [606, 376] on button "button" at bounding box center [642, 400] width 85 height 49
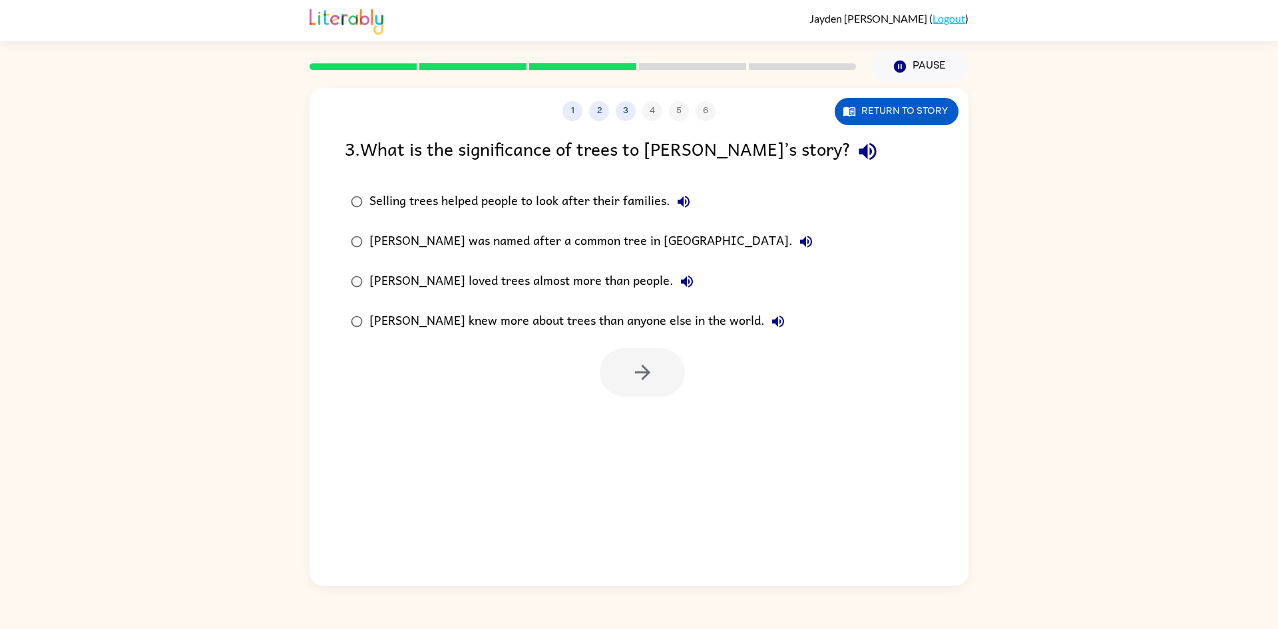
drag, startPoint x: 445, startPoint y: 582, endPoint x: 173, endPoint y: 549, distance: 273.6
click at [173, 549] on div "1 2 3 4 5 6 Return to story 3 . What is the significance of trees to Wangari’s …" at bounding box center [639, 334] width 1278 height 504
click at [372, 203] on div "Selling trees helped people to look after their families." at bounding box center [533, 201] width 328 height 27
click at [358, 186] on label "Selling trees helped people to look after their families." at bounding box center [582, 202] width 489 height 40
click at [631, 365] on icon "button" at bounding box center [642, 372] width 23 height 23
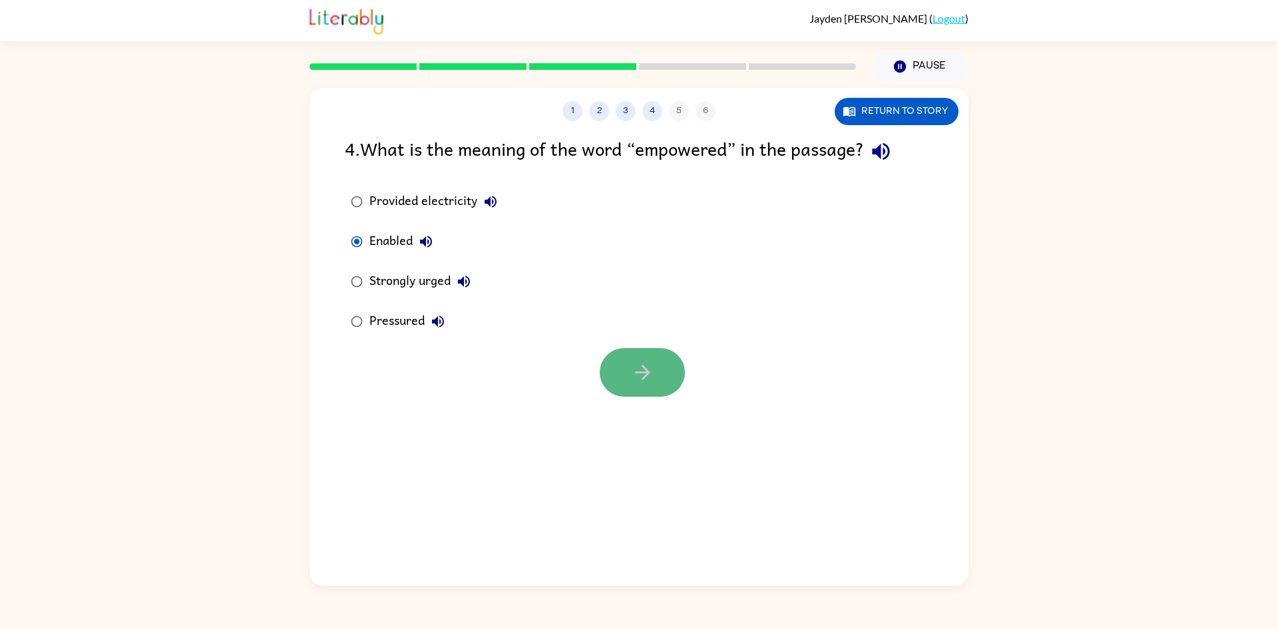
click at [649, 371] on icon "button" at bounding box center [642, 372] width 23 height 23
